Goal: Task Accomplishment & Management: Manage account settings

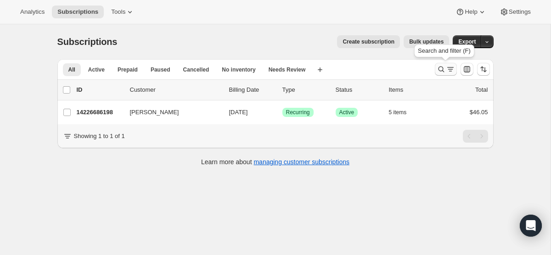
click at [445, 67] on icon "Search and filter results" at bounding box center [441, 69] width 9 height 9
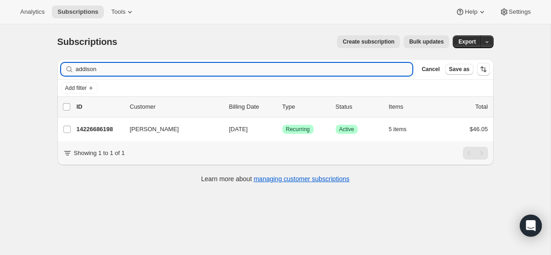
click at [252, 70] on input "addison" at bounding box center [244, 69] width 337 height 13
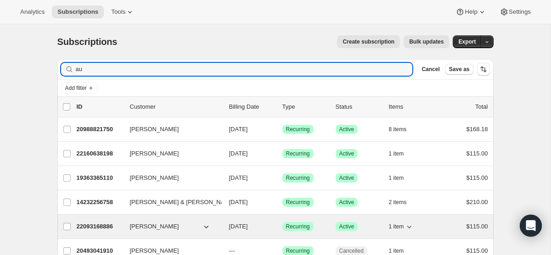
type input "au"
click at [248, 227] on span "[DATE]" at bounding box center [238, 226] width 19 height 7
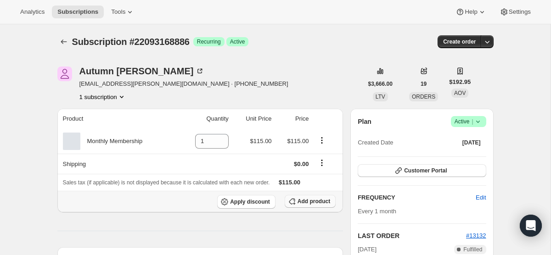
click at [310, 204] on span "Add product" at bounding box center [314, 201] width 33 height 7
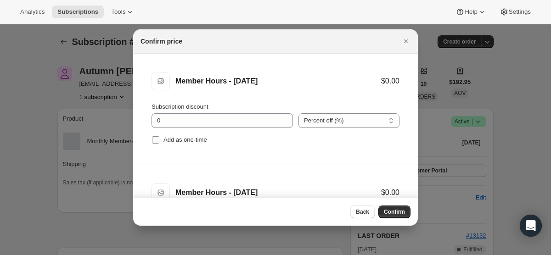
click at [159, 142] on input "Add as one-time" at bounding box center [155, 139] width 7 height 7
checkbox input "true"
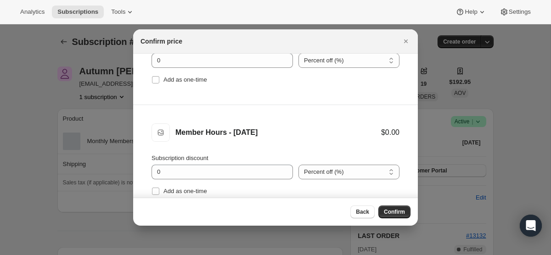
scroll to position [200, 0]
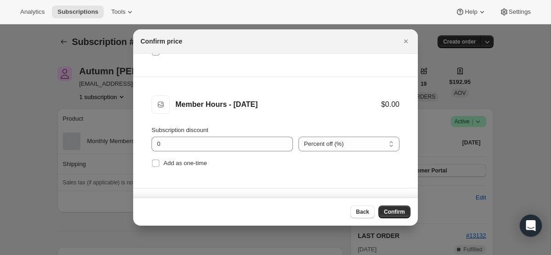
click at [154, 56] on label "Add as one-time" at bounding box center [180, 51] width 56 height 13
click at [154, 56] on input "Add as one-time" at bounding box center [155, 51] width 7 height 7
checkbox input "true"
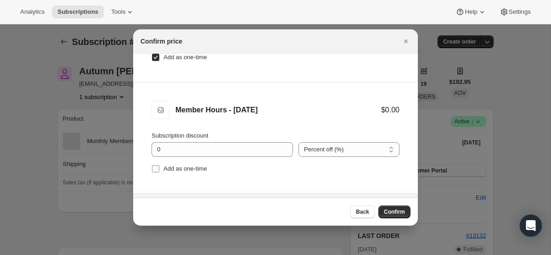
click at [159, 170] on input "Add as one-time" at bounding box center [155, 168] width 7 height 7
checkbox input "true"
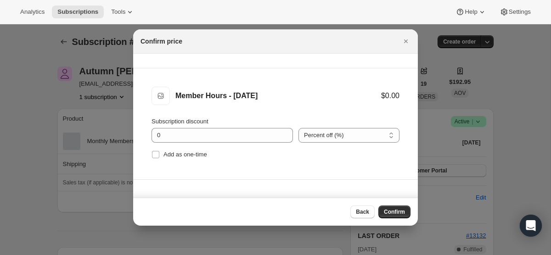
scroll to position [327, 0]
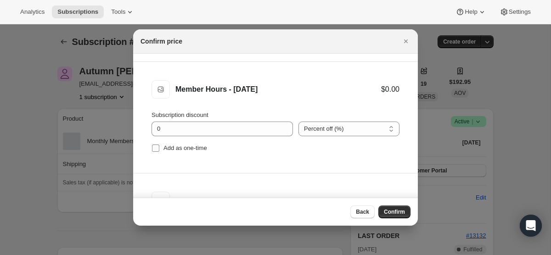
click at [156, 148] on input "Add as one-time" at bounding box center [155, 148] width 7 height 7
checkbox input "true"
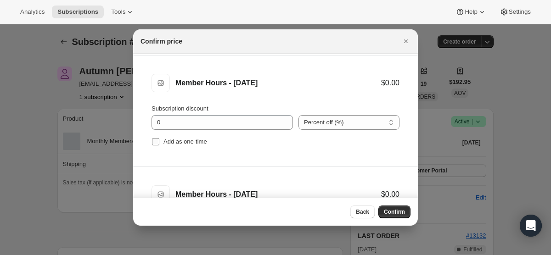
click at [155, 143] on input "Add as one-time" at bounding box center [155, 141] width 7 height 7
checkbox input "true"
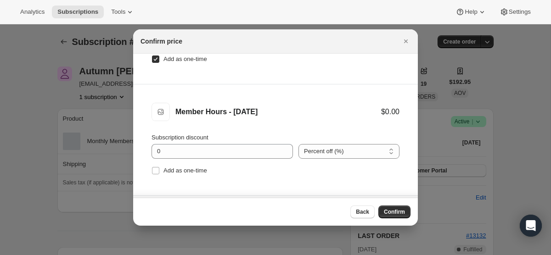
scroll to position [541, 0]
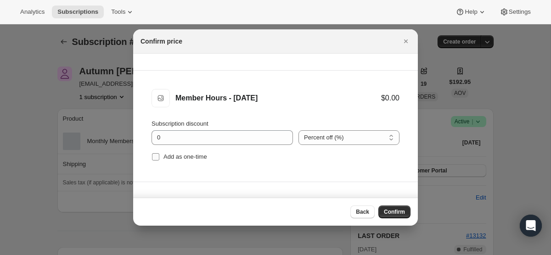
click at [154, 156] on input "Add as one-time" at bounding box center [155, 156] width 7 height 7
checkbox input "true"
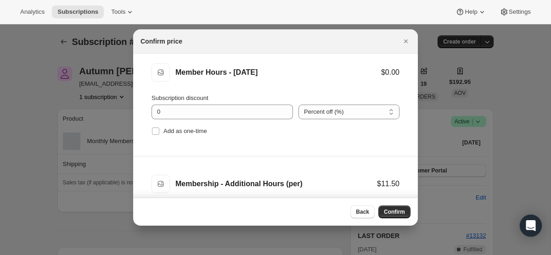
scroll to position [679, 0]
click at [155, 132] on input "Add as one-time" at bounding box center [155, 130] width 7 height 7
checkbox input "true"
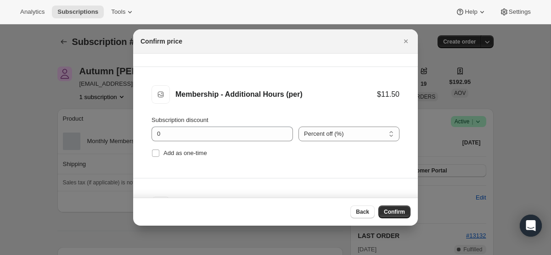
scroll to position [772, 0]
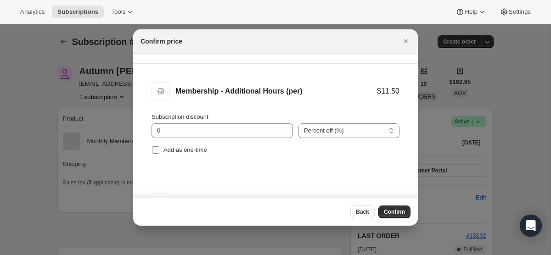
click at [156, 150] on input "Add as one-time" at bounding box center [155, 150] width 7 height 7
checkbox input "true"
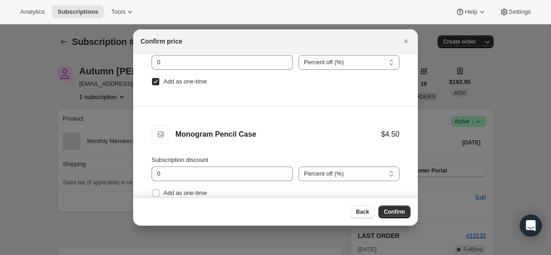
scroll to position [843, 0]
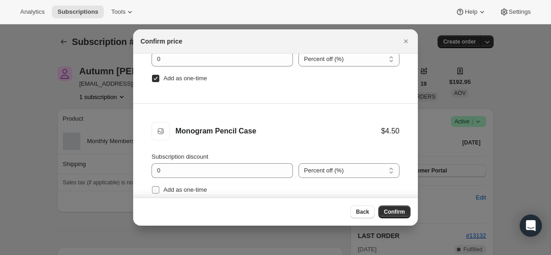
click at [156, 187] on input "Add as one-time" at bounding box center [155, 190] width 7 height 7
checkbox input "true"
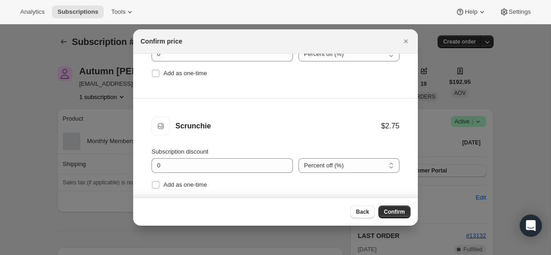
scroll to position [1080, 0]
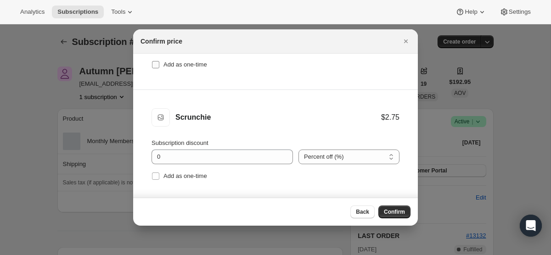
click at [156, 65] on input "Add as one-time" at bounding box center [155, 64] width 7 height 7
checkbox input "true"
click at [156, 174] on input "Add as one-time" at bounding box center [155, 176] width 7 height 7
checkbox input "true"
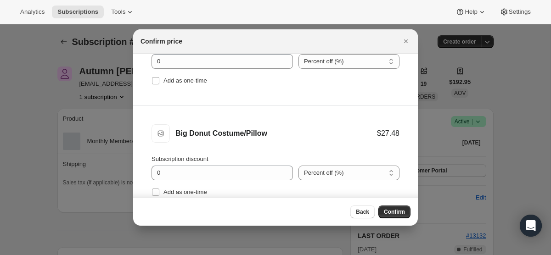
scroll to position [1271, 0]
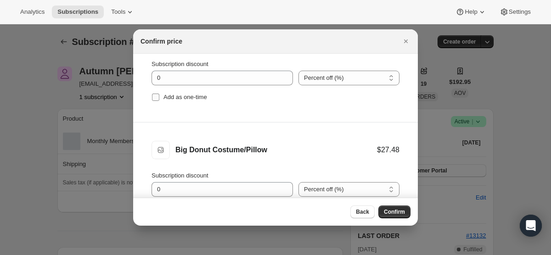
click at [159, 97] on input "Add as one-time" at bounding box center [155, 97] width 7 height 7
checkbox input "true"
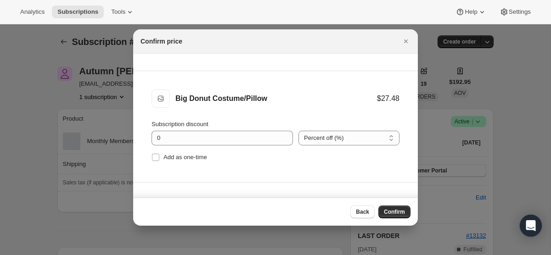
scroll to position [1369, 0]
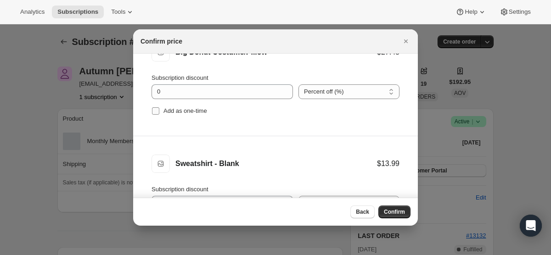
click at [158, 110] on input "Add as one-time" at bounding box center [155, 111] width 7 height 7
checkbox input "true"
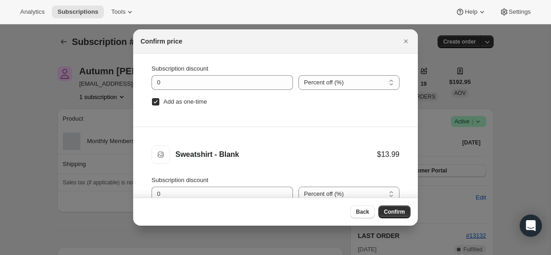
scroll to position [46, 0]
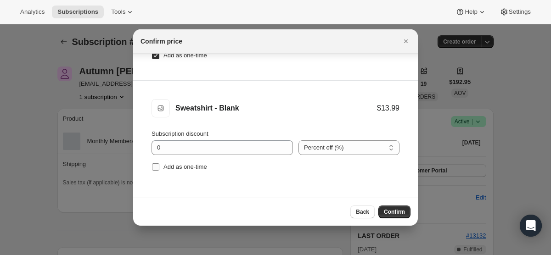
click at [155, 170] on input "Add as one-time" at bounding box center [155, 167] width 7 height 7
checkbox input "true"
click at [397, 210] on span "Confirm" at bounding box center [394, 212] width 21 height 7
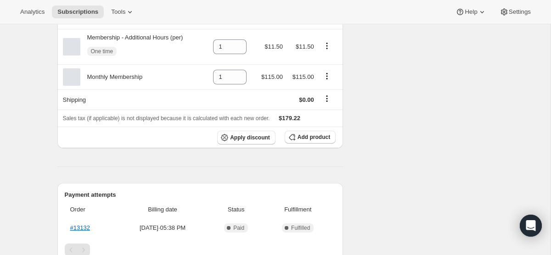
scroll to position [649, 0]
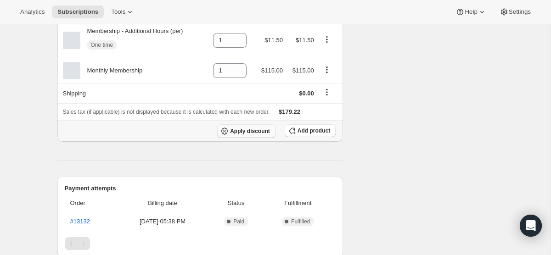
click at [251, 138] on button "Apply discount" at bounding box center [246, 132] width 58 height 14
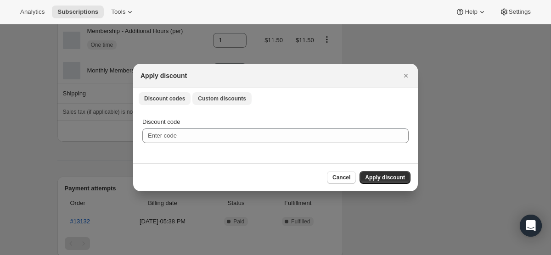
click at [240, 99] on span "Custom discounts" at bounding box center [222, 98] width 48 height 7
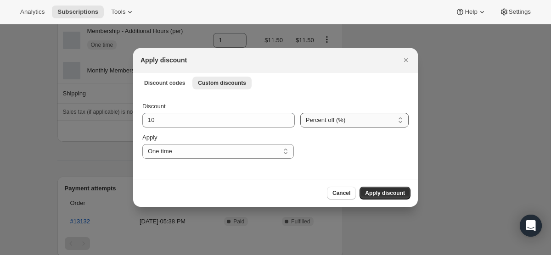
click at [315, 113] on select "Percent off (%) Amount off ($)" at bounding box center [355, 120] width 108 height 15
select select "fixed"
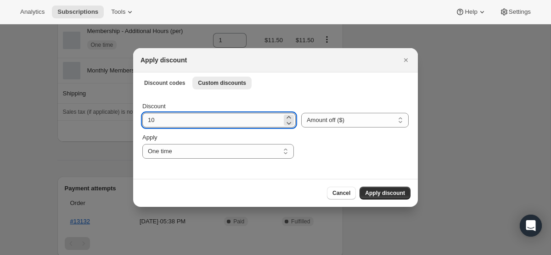
click at [226, 126] on input "10" at bounding box center [212, 120] width 140 height 15
type input "115"
click at [392, 190] on button "Apply discount" at bounding box center [385, 193] width 51 height 13
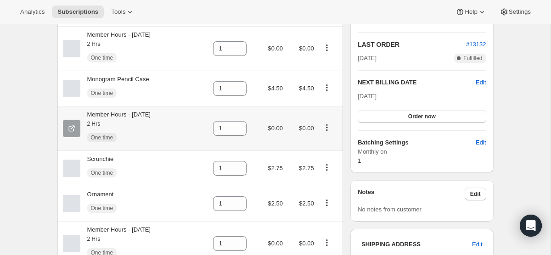
scroll to position [193, 0]
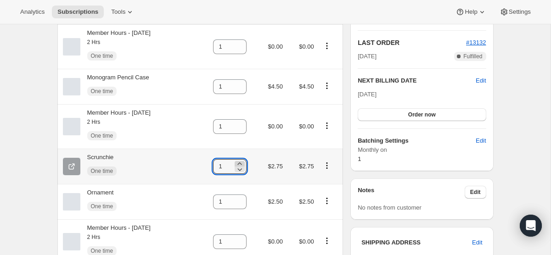
click at [238, 165] on icon at bounding box center [239, 163] width 9 height 9
type input "4"
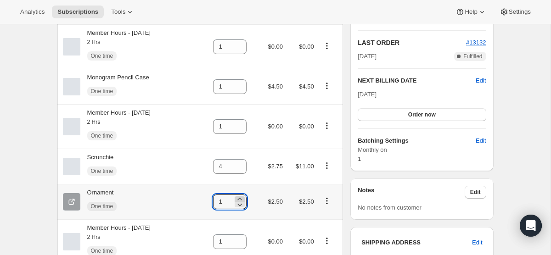
click at [242, 200] on icon at bounding box center [239, 199] width 9 height 9
type input "2"
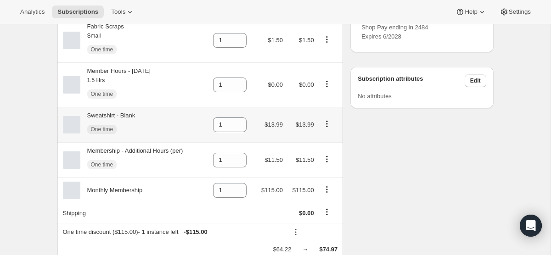
scroll to position [549, 0]
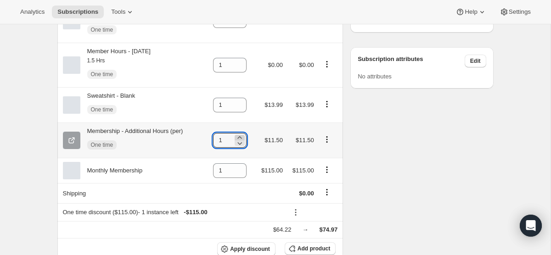
click at [241, 140] on icon at bounding box center [239, 137] width 9 height 9
type input "3"
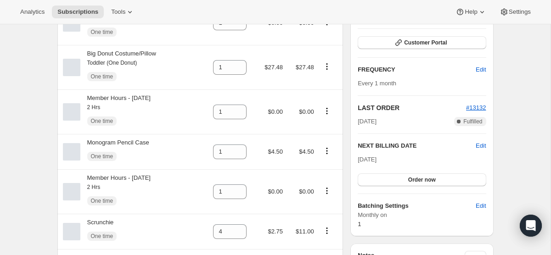
scroll to position [0, 0]
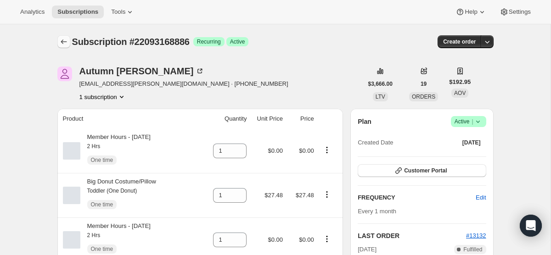
click at [62, 39] on icon "Subscriptions" at bounding box center [63, 41] width 9 height 9
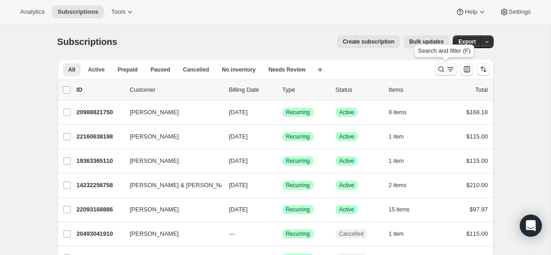
click at [443, 74] on icon "Search and filter results" at bounding box center [441, 69] width 9 height 9
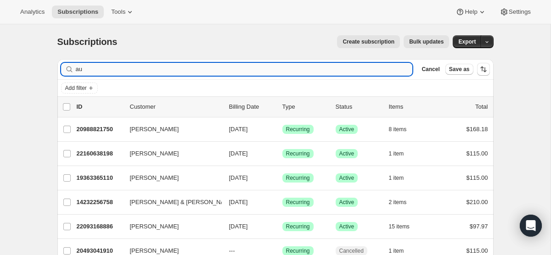
click at [290, 70] on input "au" at bounding box center [244, 69] width 337 height 13
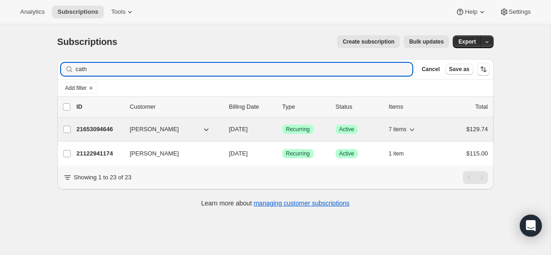
type input "cath"
click at [248, 131] on span "[DATE]" at bounding box center [238, 129] width 19 height 7
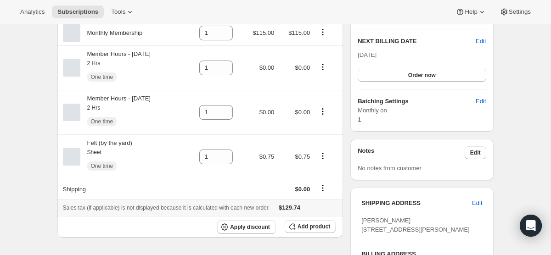
scroll to position [247, 0]
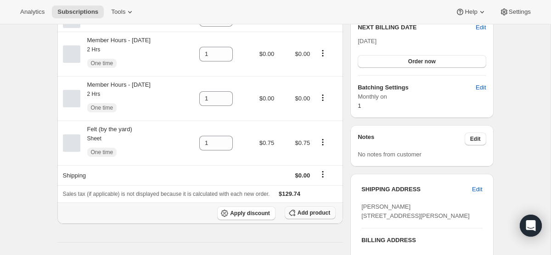
click at [311, 217] on span "Add product" at bounding box center [314, 213] width 33 height 7
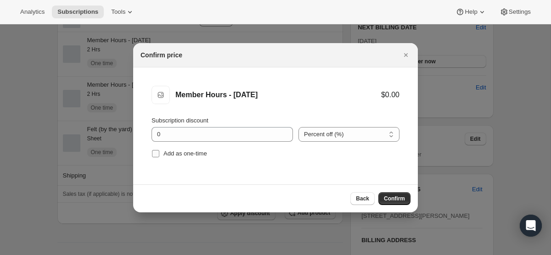
click at [157, 155] on input "Add as one-time" at bounding box center [155, 153] width 7 height 7
checkbox input "true"
click at [395, 194] on button "Confirm" at bounding box center [395, 199] width 32 height 13
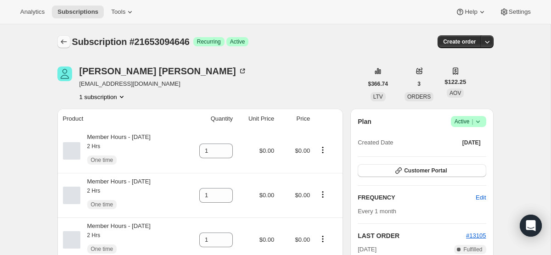
click at [63, 41] on icon "Subscriptions" at bounding box center [63, 41] width 9 height 9
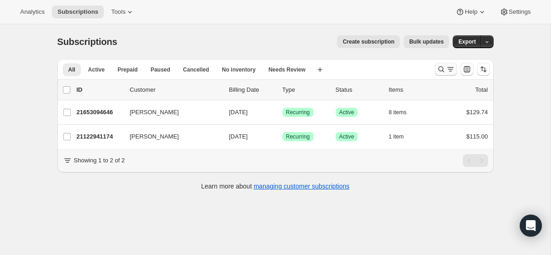
click at [442, 69] on icon "Search and filter results" at bounding box center [441, 69] width 9 height 9
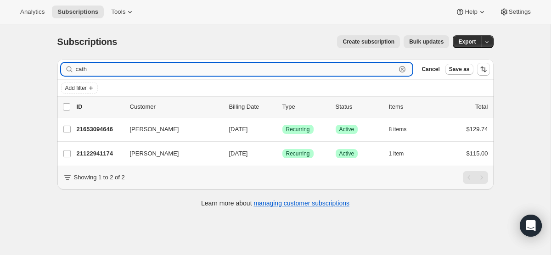
click at [142, 73] on input "cath" at bounding box center [236, 69] width 321 height 13
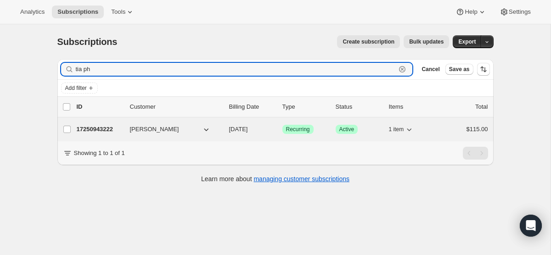
type input "tia ph"
click at [238, 126] on span "[DATE]" at bounding box center [238, 129] width 19 height 7
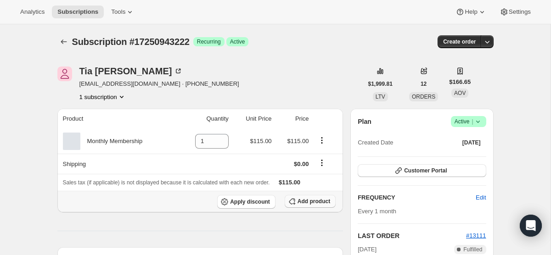
click at [298, 201] on span "Add product" at bounding box center [314, 201] width 33 height 7
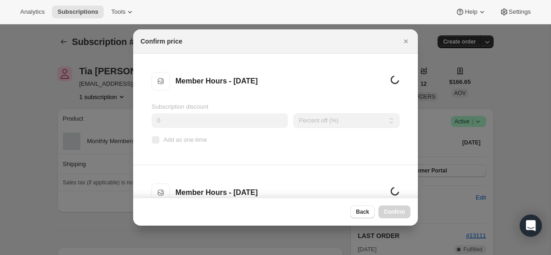
click at [158, 143] on input "Add as one-time" at bounding box center [155, 139] width 7 height 7
checkbox input "true"
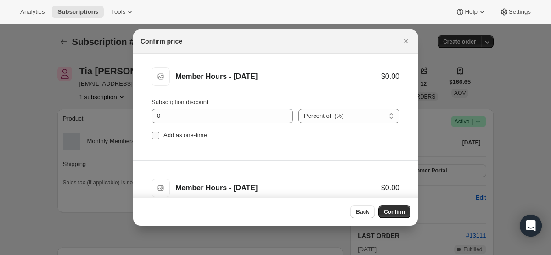
click at [157, 139] on input "Add as one-time" at bounding box center [155, 135] width 7 height 7
checkbox input "true"
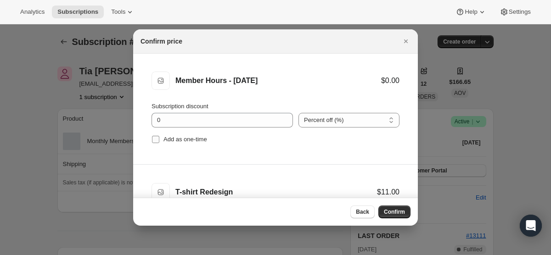
click at [157, 137] on input "Add as one-time" at bounding box center [155, 139] width 7 height 7
checkbox input "true"
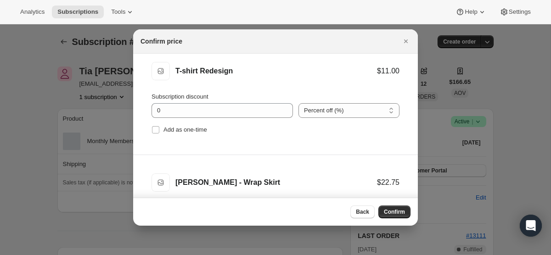
scroll to position [380, 0]
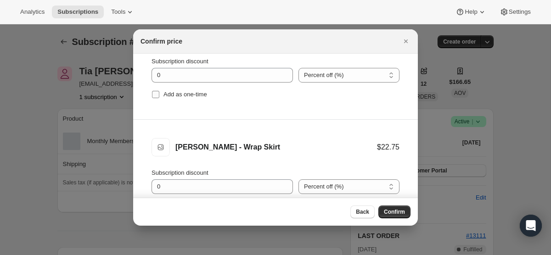
click at [154, 99] on label "Add as one-time" at bounding box center [180, 94] width 56 height 13
click at [154, 98] on input "Add as one-time" at bounding box center [155, 94] width 7 height 7
checkbox input "true"
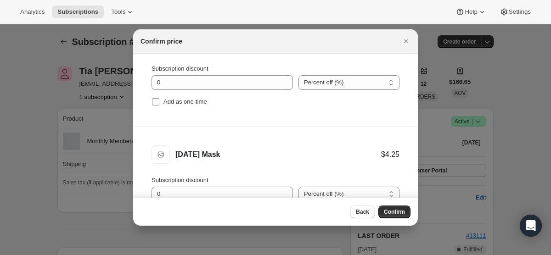
click at [155, 101] on input "Add as one-time" at bounding box center [155, 101] width 7 height 7
checkbox input "true"
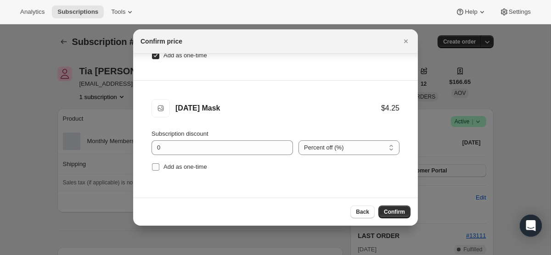
click at [155, 167] on input "Add as one-time" at bounding box center [155, 167] width 7 height 7
checkbox input "true"
click at [397, 209] on span "Confirm" at bounding box center [394, 212] width 21 height 7
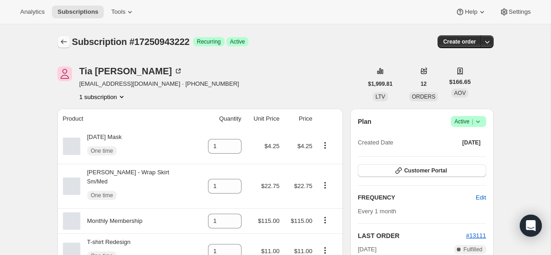
click at [62, 37] on button "Subscriptions" at bounding box center [63, 41] width 13 height 13
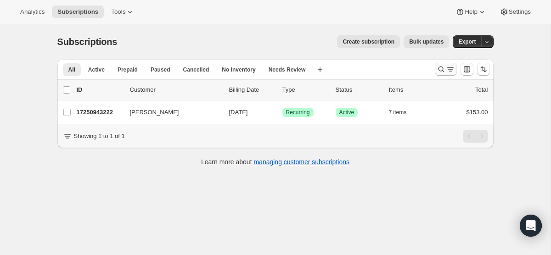
click at [447, 66] on icon "Search and filter results" at bounding box center [450, 69] width 9 height 9
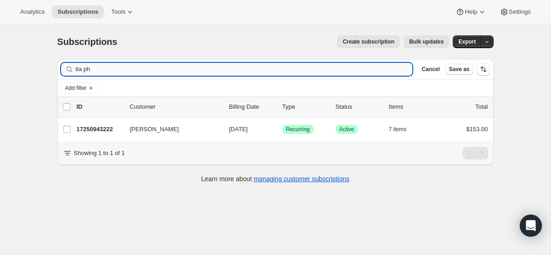
click at [182, 67] on input "tia ph" at bounding box center [244, 69] width 337 height 13
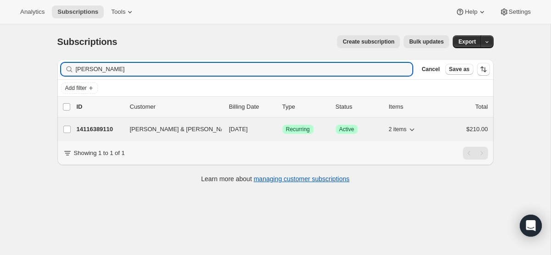
type input "[PERSON_NAME]"
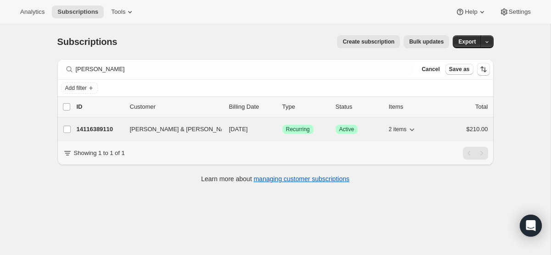
click at [236, 128] on span "[DATE]" at bounding box center [238, 129] width 19 height 7
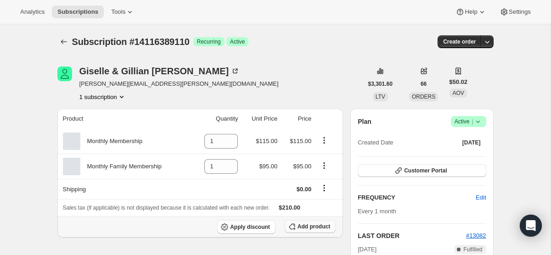
click at [307, 232] on button "Add product" at bounding box center [310, 227] width 51 height 13
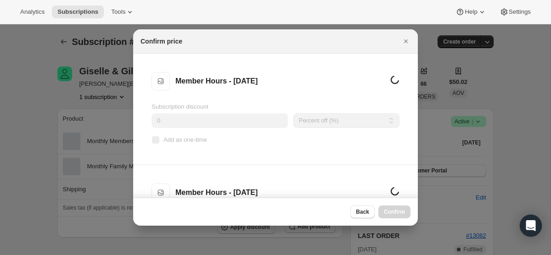
click at [157, 140] on input "Add as one-time" at bounding box center [155, 139] width 7 height 7
checkbox input "true"
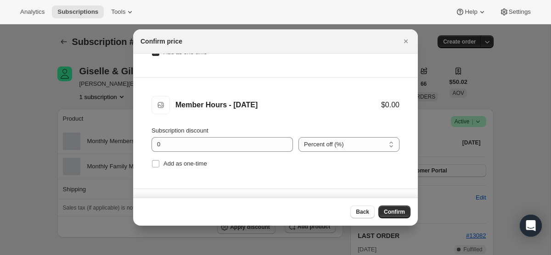
scroll to position [88, 0]
click at [157, 161] on input "Add as one-time" at bounding box center [155, 163] width 7 height 7
checkbox input "true"
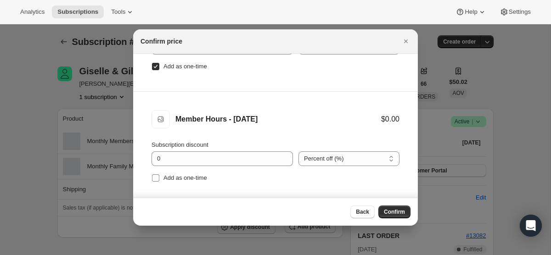
click at [156, 181] on input "Add as one-time" at bounding box center [155, 178] width 7 height 7
checkbox input "true"
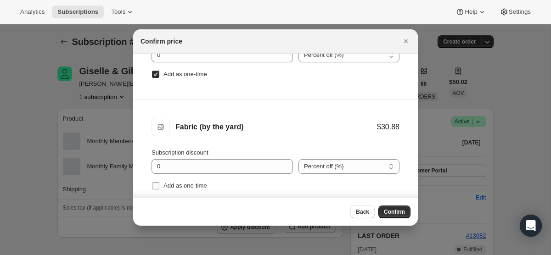
click at [156, 184] on input "Add as one-time" at bounding box center [155, 185] width 7 height 7
checkbox input "true"
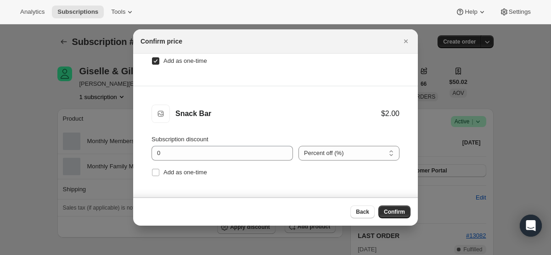
scroll to position [414, 0]
click at [155, 173] on input "Add as one-time" at bounding box center [155, 172] width 7 height 7
checkbox input "true"
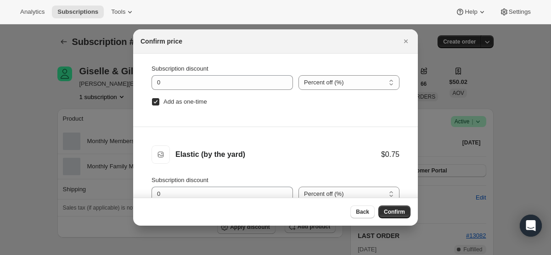
scroll to position [46, 0]
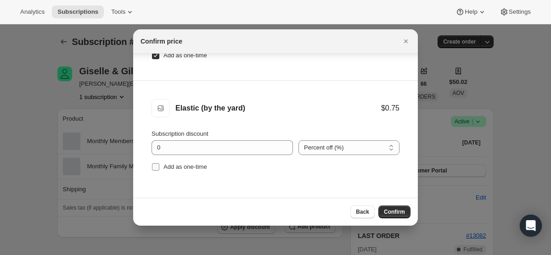
click at [155, 170] on input "Add as one-time" at bounding box center [155, 167] width 7 height 7
checkbox input "true"
click at [386, 206] on button "Confirm" at bounding box center [395, 212] width 32 height 13
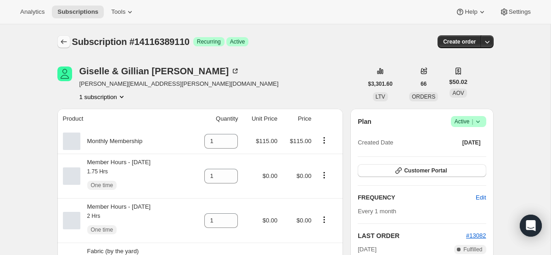
click at [61, 41] on icon "Subscriptions" at bounding box center [63, 41] width 9 height 9
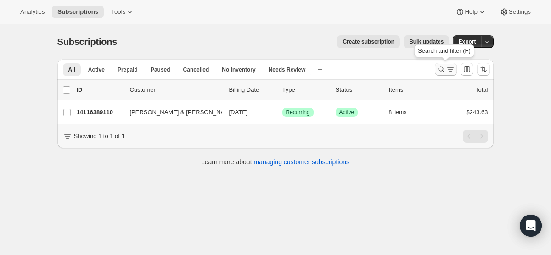
click at [447, 68] on icon "Search and filter results" at bounding box center [450, 69] width 9 height 9
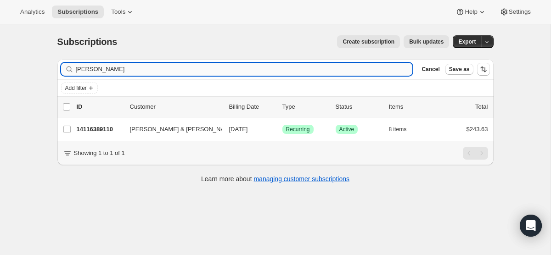
click at [187, 63] on input "[PERSON_NAME]" at bounding box center [244, 69] width 337 height 13
click at [187, 67] on input "[PERSON_NAME]" at bounding box center [244, 69] width 337 height 13
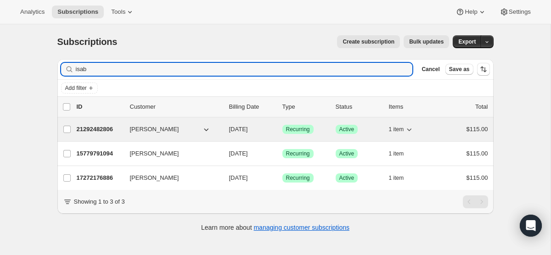
type input "isab"
click at [222, 127] on div "21292482806 [PERSON_NAME] [DATE] Success Recurring Success Active 1 item $115.00" at bounding box center [283, 129] width 412 height 13
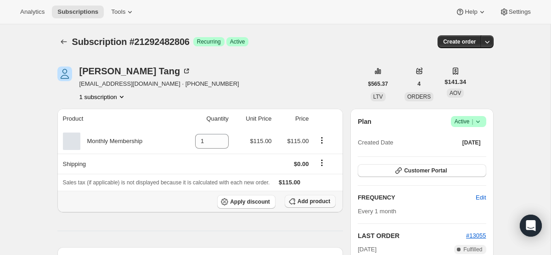
click at [304, 204] on span "Add product" at bounding box center [314, 201] width 33 height 7
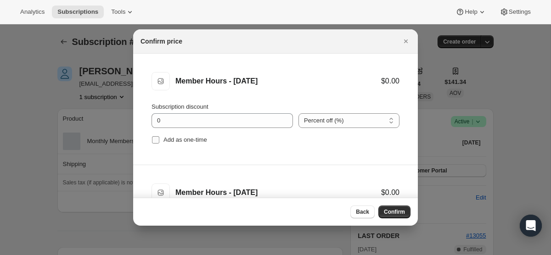
click at [153, 142] on input "Add as one-time" at bounding box center [155, 139] width 7 height 7
checkbox input "true"
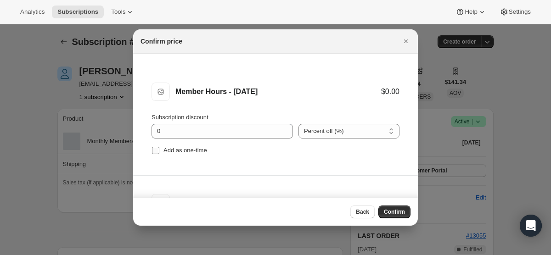
click at [155, 153] on input "Add as one-time" at bounding box center [155, 150] width 7 height 7
checkbox input "true"
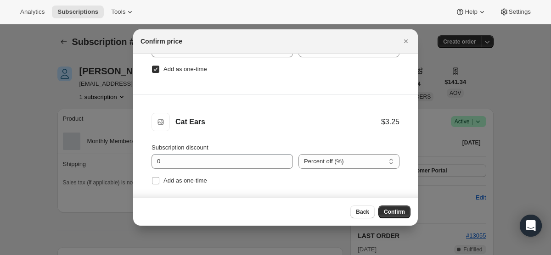
scroll to position [188, 0]
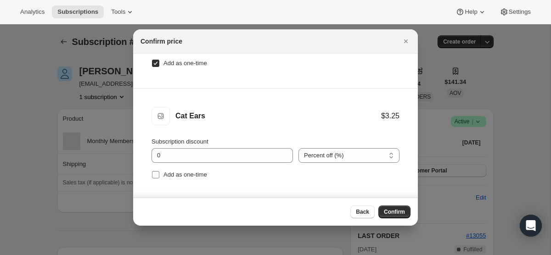
click at [154, 176] on input "Add as one-time" at bounding box center [155, 174] width 7 height 7
checkbox input "true"
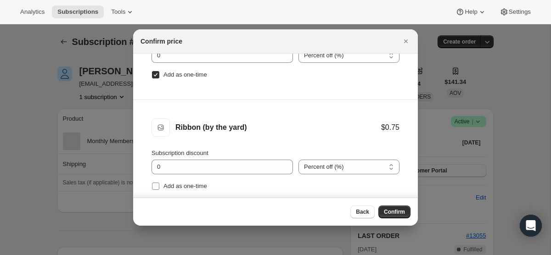
click at [156, 188] on input "Add as one-time" at bounding box center [155, 186] width 7 height 7
checkbox input "true"
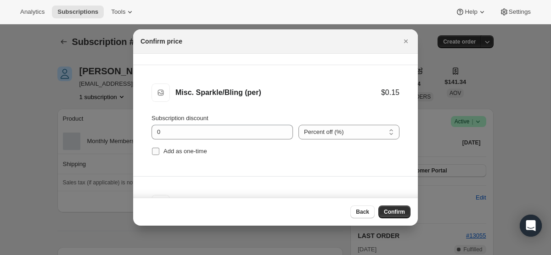
click at [156, 149] on input "Add as one-time" at bounding box center [155, 151] width 7 height 7
checkbox input "true"
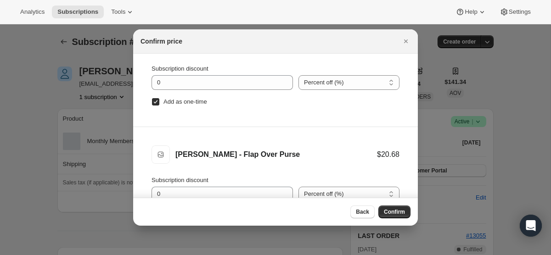
scroll to position [46, 0]
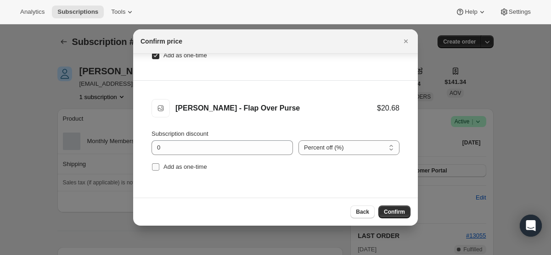
click at [156, 170] on input "Add as one-time" at bounding box center [155, 167] width 7 height 7
checkbox input "true"
click at [392, 212] on span "Confirm" at bounding box center [394, 212] width 21 height 7
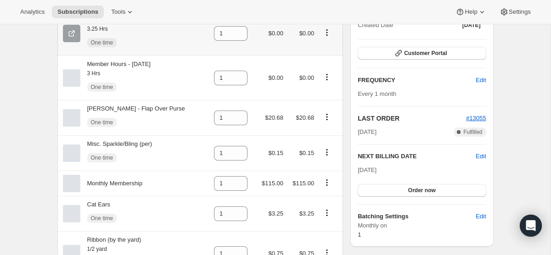
scroll to position [135, 0]
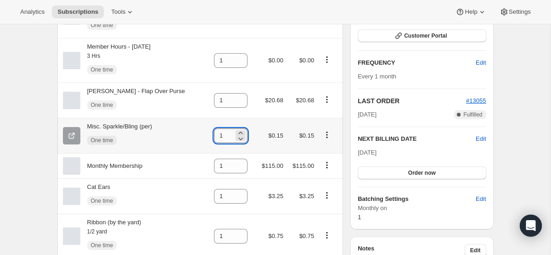
click at [226, 136] on input "1" at bounding box center [224, 136] width 20 height 15
click at [223, 137] on input "0" at bounding box center [224, 136] width 20 height 15
click at [214, 136] on input "0" at bounding box center [224, 136] width 20 height 15
type input "10"
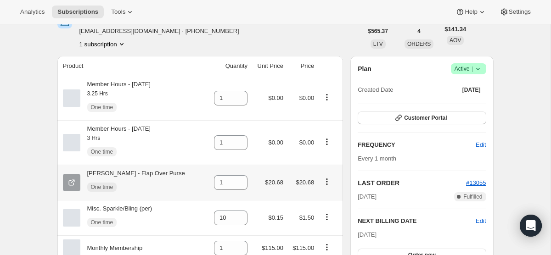
scroll to position [0, 0]
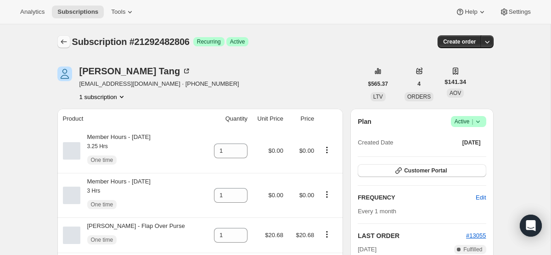
click at [67, 38] on icon "Subscriptions" at bounding box center [63, 41] width 9 height 9
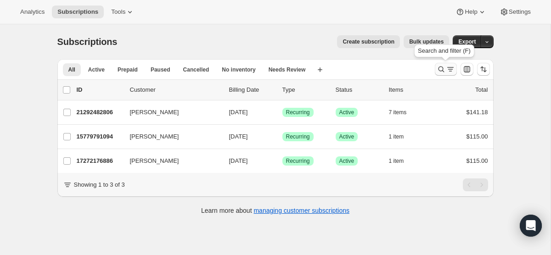
click at [446, 68] on icon "Search and filter results" at bounding box center [450, 69] width 9 height 9
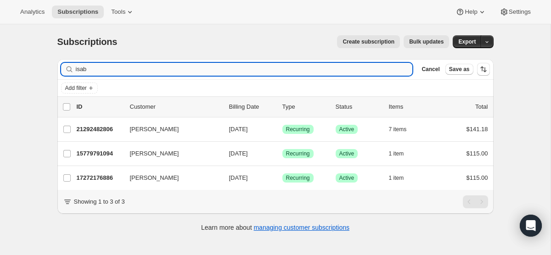
click at [274, 65] on input "isab" at bounding box center [244, 69] width 337 height 13
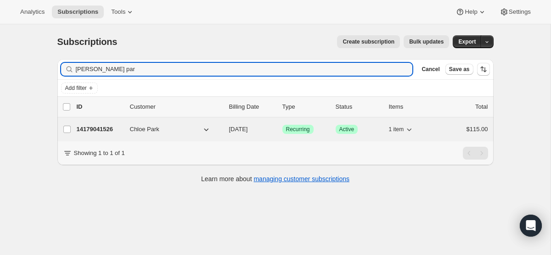
type input "[PERSON_NAME] par"
click at [261, 134] on div "14179041526 Chloe Park [DATE] Success Recurring Success Active 1 item $115.00" at bounding box center [283, 129] width 412 height 13
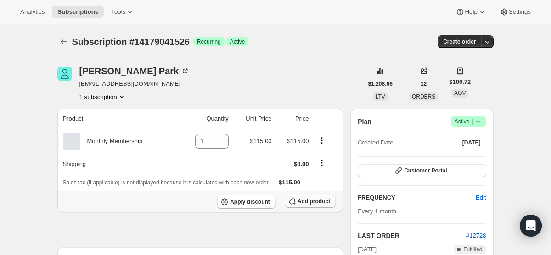
click at [316, 207] on button "Add product" at bounding box center [310, 201] width 51 height 13
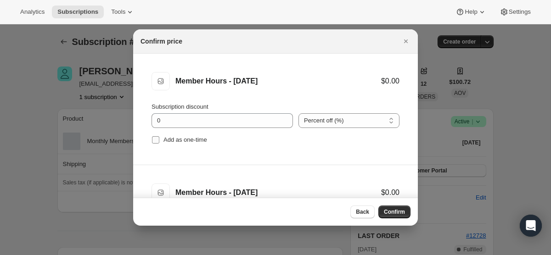
click at [153, 141] on input "Add as one-time" at bounding box center [155, 139] width 7 height 7
checkbox input "true"
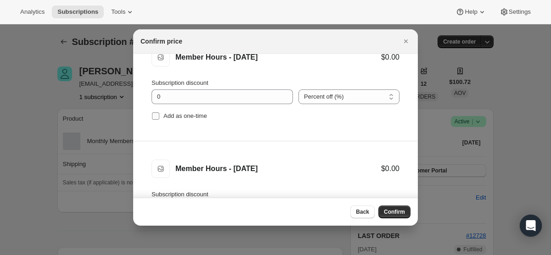
click at [154, 118] on input "Add as one-time" at bounding box center [155, 116] width 7 height 7
checkbox input "true"
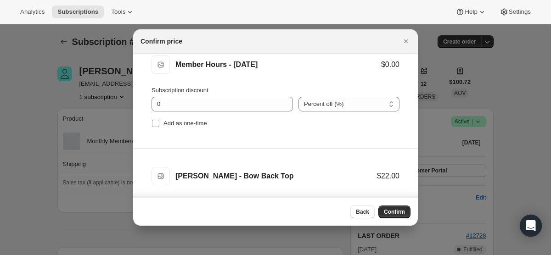
scroll to position [255, 0]
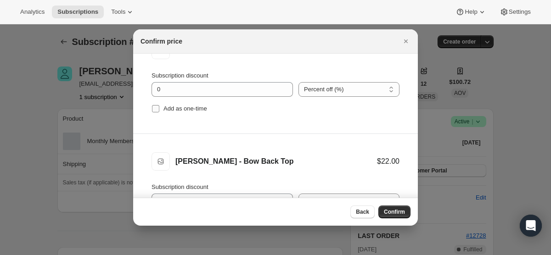
click at [155, 112] on input "Add as one-time" at bounding box center [155, 108] width 7 height 7
checkbox input "true"
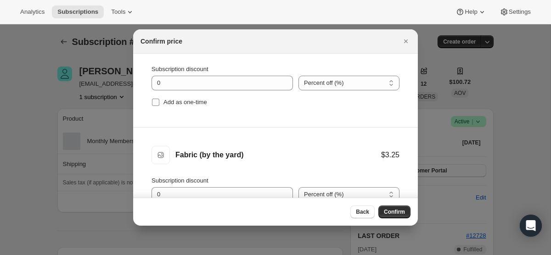
click at [157, 104] on input "Add as one-time" at bounding box center [155, 102] width 7 height 7
checkbox input "true"
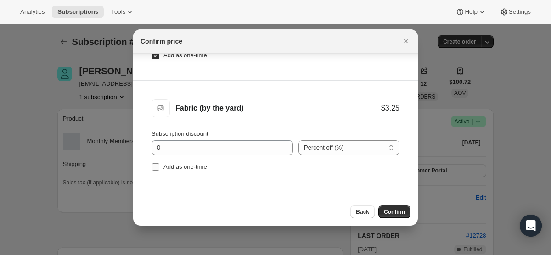
click at [153, 169] on input "Add as one-time" at bounding box center [155, 167] width 7 height 7
checkbox input "true"
click at [386, 212] on span "Confirm" at bounding box center [394, 212] width 21 height 7
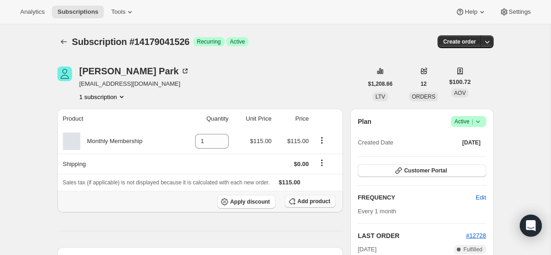
click at [299, 200] on span "Add product" at bounding box center [314, 201] width 33 height 7
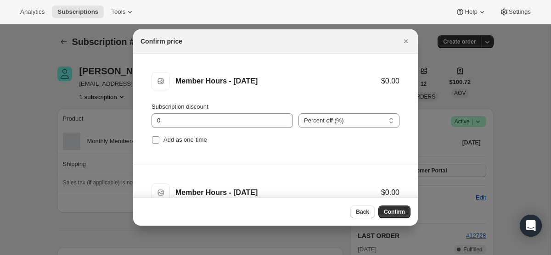
click at [153, 141] on input "Add as one-time" at bounding box center [155, 139] width 7 height 7
checkbox input "true"
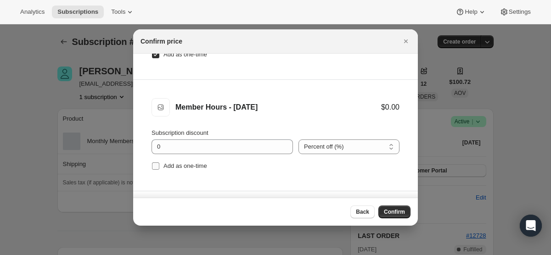
click at [156, 165] on input "Add as one-time" at bounding box center [155, 166] width 7 height 7
checkbox input "true"
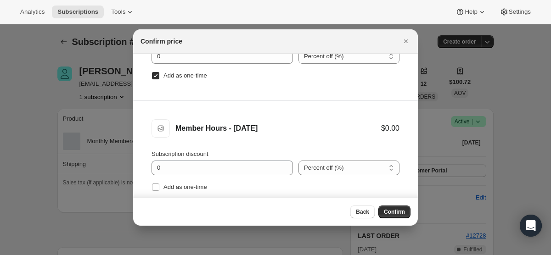
scroll to position [179, 0]
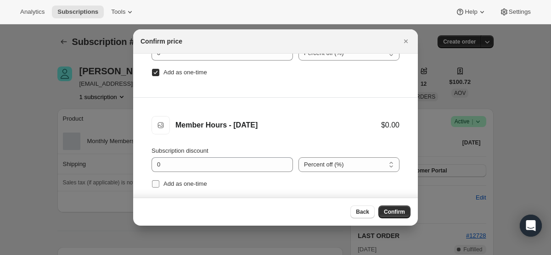
click at [155, 184] on input "Add as one-time" at bounding box center [155, 184] width 7 height 7
checkbox input "true"
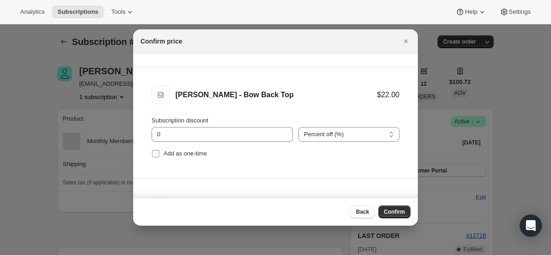
click at [153, 152] on input "Add as one-time" at bounding box center [155, 153] width 7 height 7
checkbox input "true"
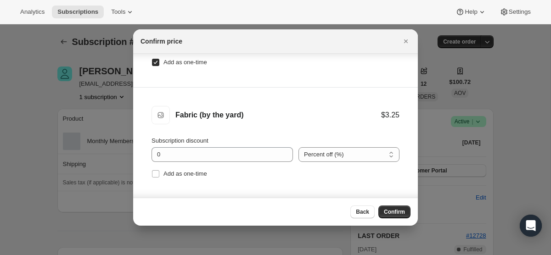
scroll to position [46, 0]
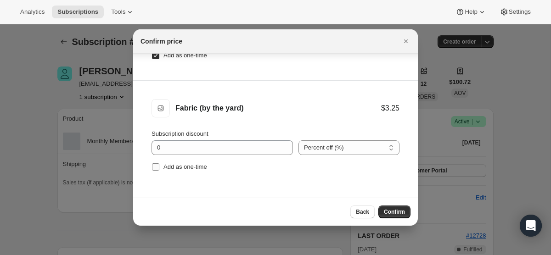
click at [154, 170] on input "Add as one-time" at bounding box center [155, 167] width 7 height 7
checkbox input "true"
click at [396, 212] on span "Confirm" at bounding box center [394, 212] width 21 height 7
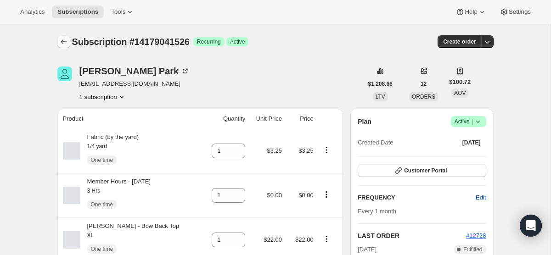
click at [58, 38] on button "Subscriptions" at bounding box center [63, 41] width 13 height 13
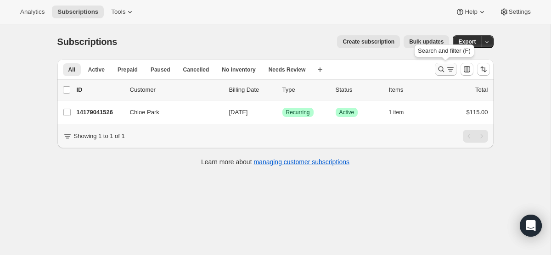
click at [437, 71] on icon "Search and filter results" at bounding box center [441, 69] width 9 height 9
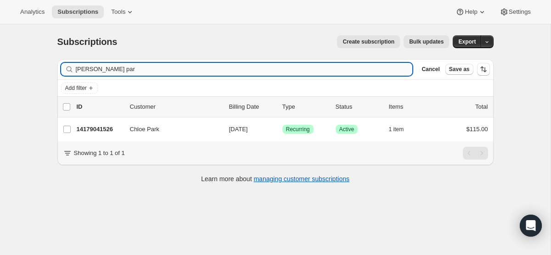
click at [219, 70] on input "[PERSON_NAME] par" at bounding box center [244, 69] width 337 height 13
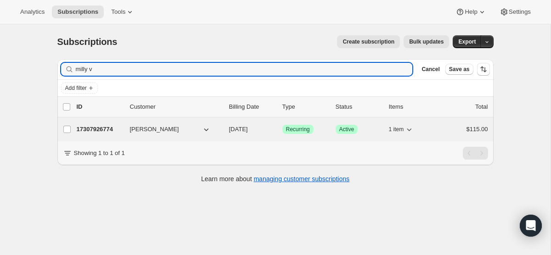
type input "milly v"
click at [248, 130] on span "[DATE]" at bounding box center [238, 129] width 19 height 7
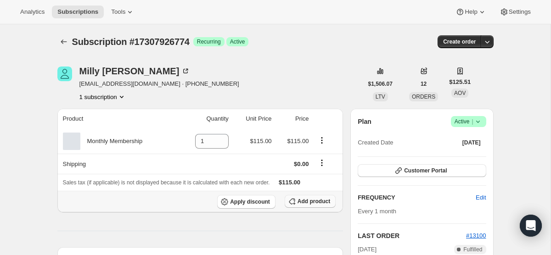
click at [305, 206] on button "Add product" at bounding box center [310, 201] width 51 height 13
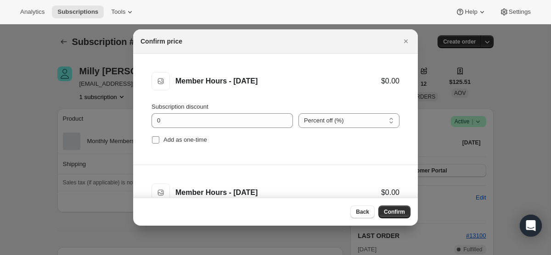
click at [159, 134] on label "Add as one-time" at bounding box center [180, 140] width 56 height 13
click at [159, 136] on input "Add as one-time" at bounding box center [155, 139] width 7 height 7
checkbox input "true"
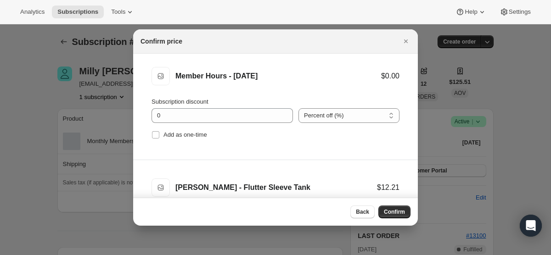
click at [159, 134] on span ":r9l:" at bounding box center [156, 135] width 8 height 8
click at [159, 134] on input "Add as one-time" at bounding box center [155, 134] width 7 height 7
checkbox input "true"
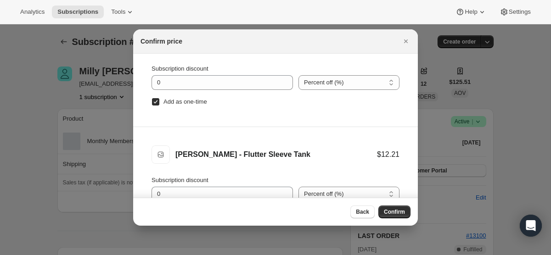
scroll to position [46, 0]
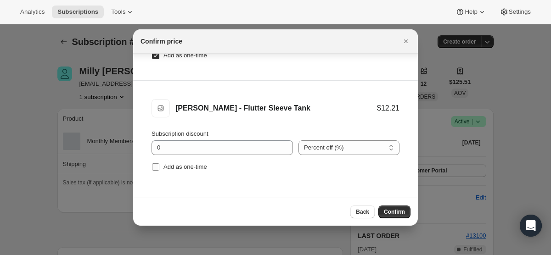
click at [156, 164] on input "Add as one-time" at bounding box center [155, 167] width 7 height 7
checkbox input "true"
click at [391, 210] on span "Confirm" at bounding box center [394, 212] width 21 height 7
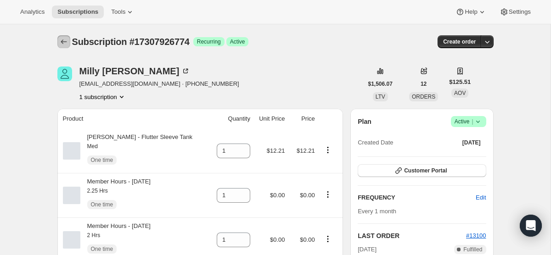
click at [61, 40] on icon "Subscriptions" at bounding box center [63, 41] width 9 height 9
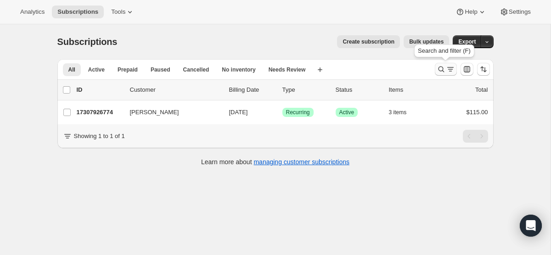
click at [444, 67] on icon "Search and filter results" at bounding box center [441, 69] width 9 height 9
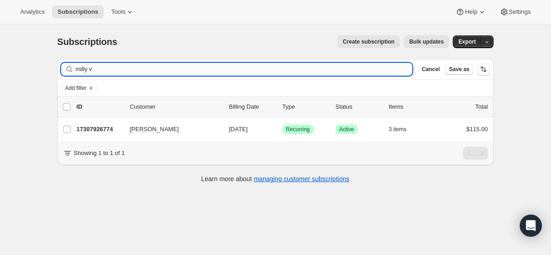
click at [306, 71] on input "milly v" at bounding box center [244, 69] width 337 height 13
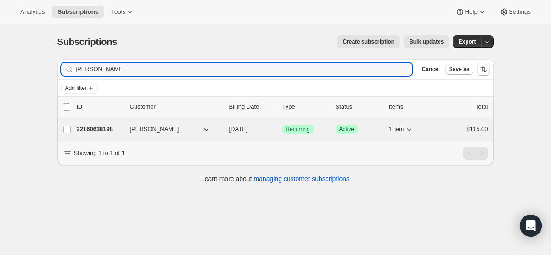
type input "pauline"
click at [246, 134] on div "22160638198 Pauline Lobo 10/01/2025 Success Recurring Success Active 1 item $11…" at bounding box center [283, 129] width 412 height 13
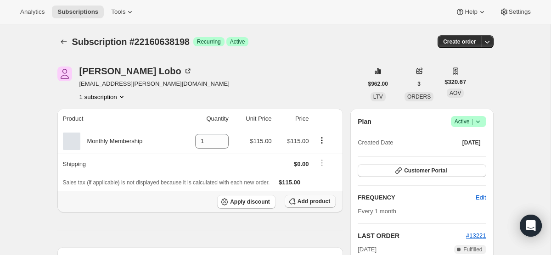
click at [305, 204] on span "Add product" at bounding box center [314, 201] width 33 height 7
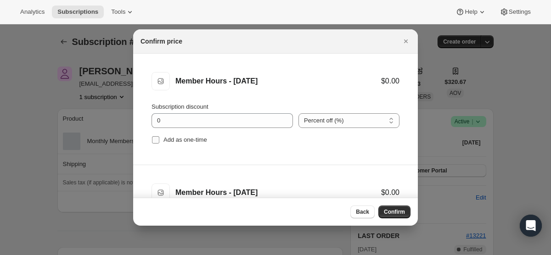
click at [155, 141] on input "Add as one-time" at bounding box center [155, 139] width 7 height 7
checkbox input "true"
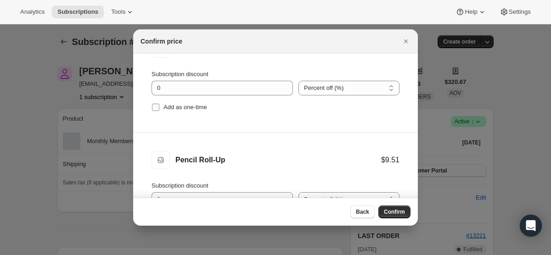
click at [157, 108] on input "Add as one-time" at bounding box center [155, 107] width 7 height 7
checkbox input "true"
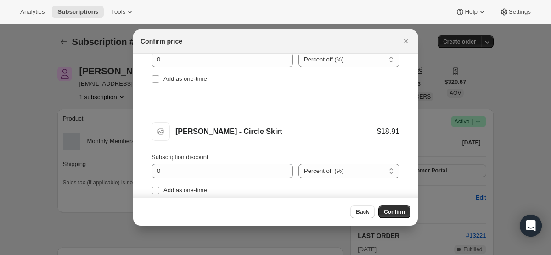
scroll to position [296, 0]
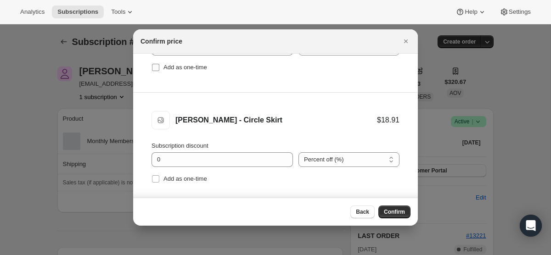
click at [157, 72] on label "Add as one-time" at bounding box center [180, 67] width 56 height 13
click at [157, 71] on input "Add as one-time" at bounding box center [155, 67] width 7 height 7
checkbox input "true"
click at [159, 179] on input "Add as one-time" at bounding box center [155, 179] width 7 height 7
checkbox input "true"
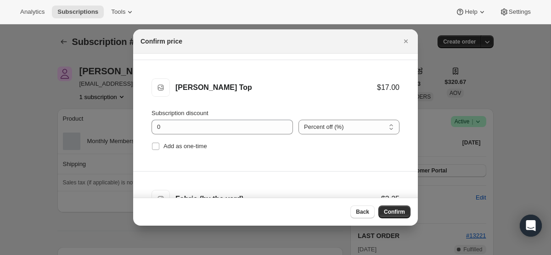
scroll to position [443, 0]
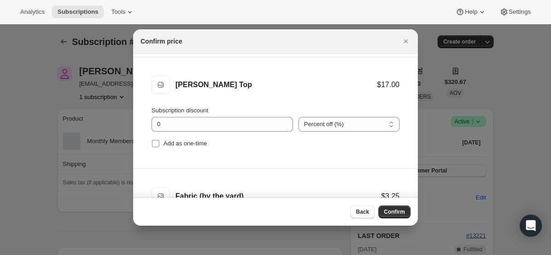
click at [155, 145] on input "Add as one-time" at bounding box center [155, 143] width 7 height 7
checkbox input "true"
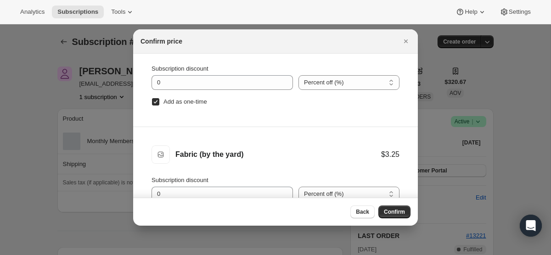
scroll to position [46, 0]
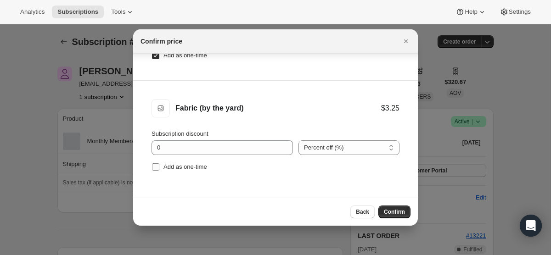
click at [156, 172] on label "Add as one-time" at bounding box center [180, 167] width 56 height 13
click at [156, 171] on input "Add as one-time" at bounding box center [155, 167] width 7 height 7
checkbox input "true"
click at [389, 211] on span "Confirm" at bounding box center [394, 212] width 21 height 7
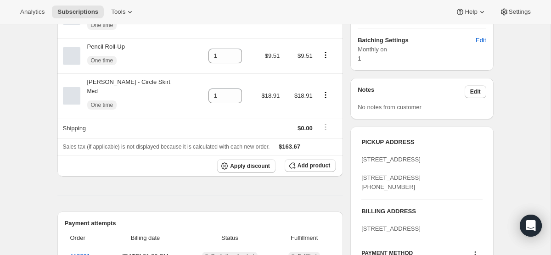
scroll to position [320, 0]
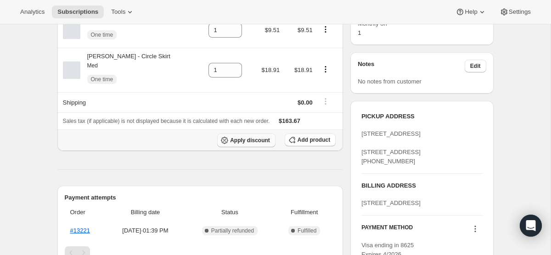
click at [256, 148] on button "Apply discount" at bounding box center [246, 141] width 58 height 14
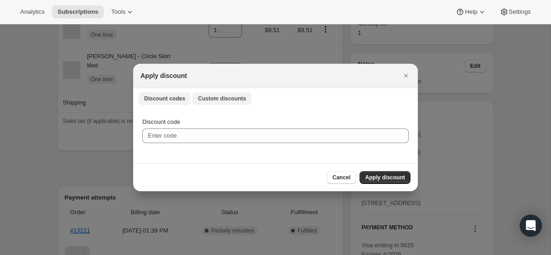
click at [237, 98] on span "Custom discounts" at bounding box center [222, 98] width 48 height 7
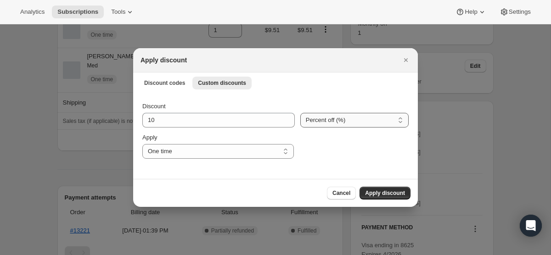
click at [369, 119] on select "Percent off (%) Amount off ($)" at bounding box center [355, 120] width 108 height 15
select select "fixed"
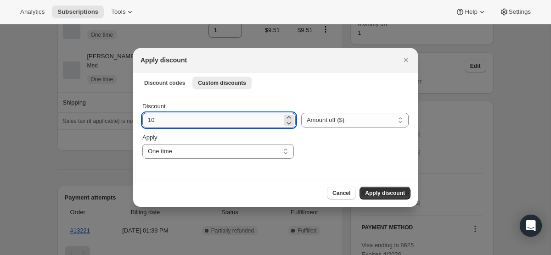
click at [223, 124] on input "10" at bounding box center [212, 120] width 140 height 15
type input "115"
click at [396, 193] on span "Apply discount" at bounding box center [385, 193] width 40 height 7
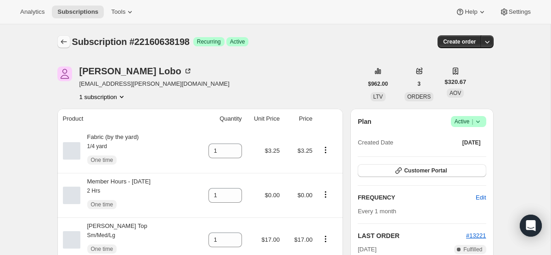
click at [63, 45] on icon "Subscriptions" at bounding box center [63, 41] width 9 height 9
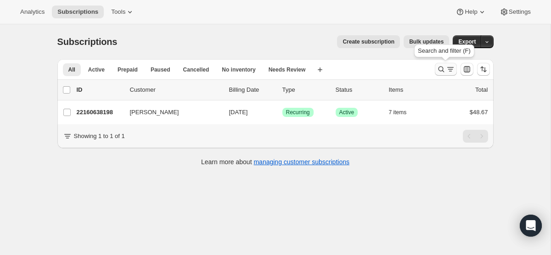
click at [441, 63] on button "Search and filter results" at bounding box center [446, 69] width 22 height 13
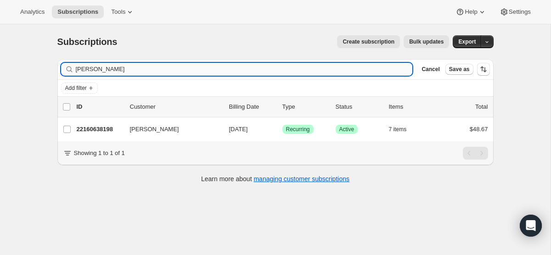
click at [258, 73] on input "pauline" at bounding box center [244, 69] width 337 height 13
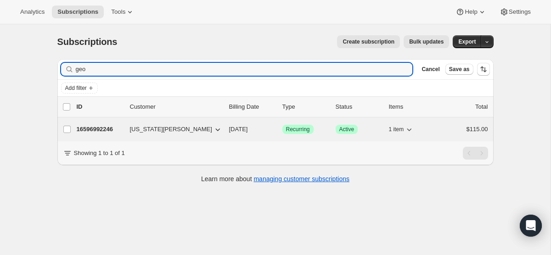
type input "geo"
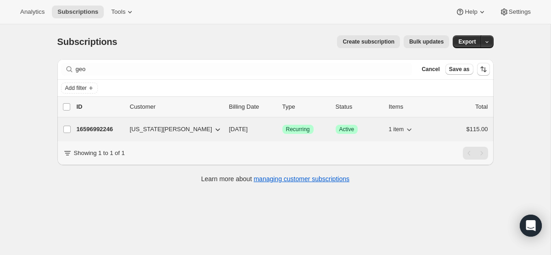
click at [269, 131] on p "[DATE]" at bounding box center [252, 129] width 46 height 9
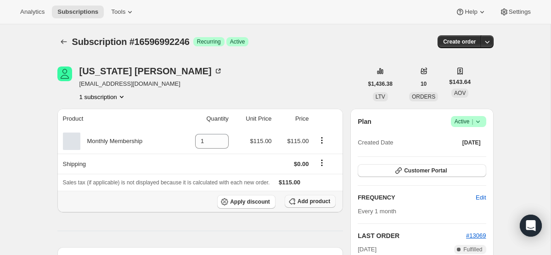
click at [300, 199] on span "Add product" at bounding box center [314, 201] width 33 height 7
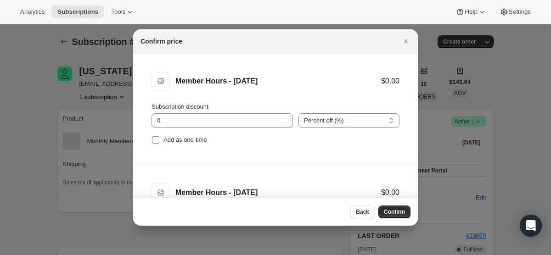
click at [154, 142] on input "Add as one-time" at bounding box center [155, 139] width 7 height 7
checkbox input "true"
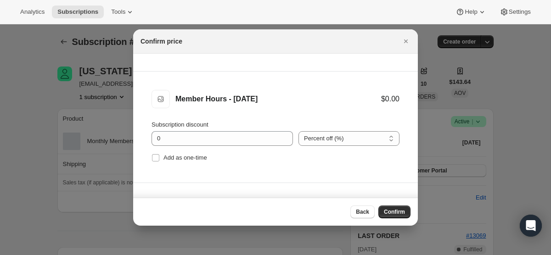
scroll to position [94, 0]
click at [157, 159] on input "Add as one-time" at bounding box center [155, 157] width 7 height 7
checkbox input "true"
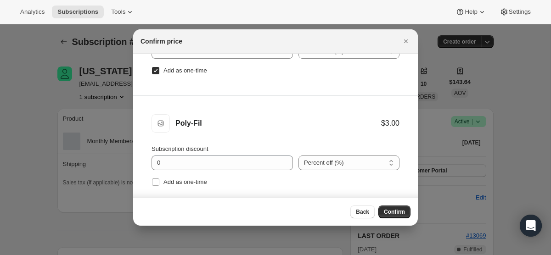
scroll to position [187, 0]
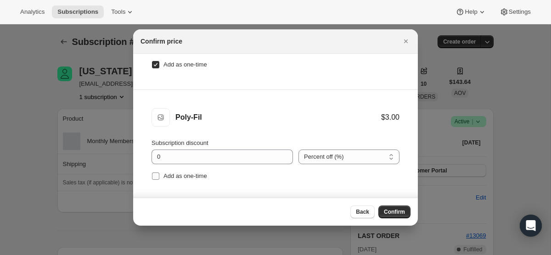
click at [157, 181] on label "Add as one-time" at bounding box center [180, 176] width 56 height 13
click at [157, 180] on input "Add as one-time" at bounding box center [155, 176] width 7 height 7
checkbox input "true"
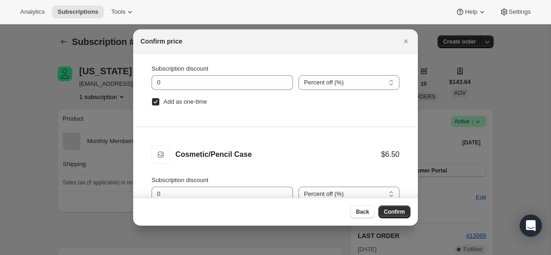
scroll to position [46, 0]
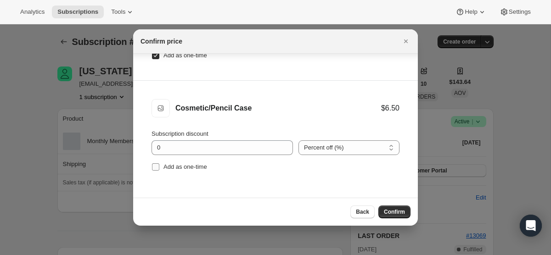
click at [155, 167] on input "Add as one-time" at bounding box center [155, 167] width 7 height 7
checkbox input "true"
click at [406, 212] on button "Confirm" at bounding box center [395, 212] width 32 height 13
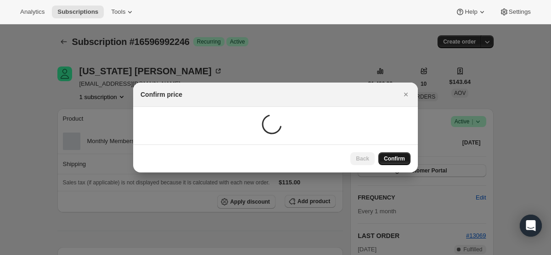
scroll to position [0, 0]
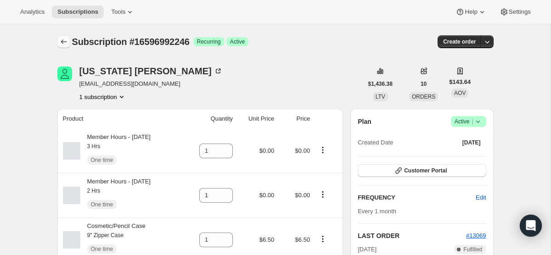
click at [61, 39] on icon "Subscriptions" at bounding box center [63, 41] width 9 height 9
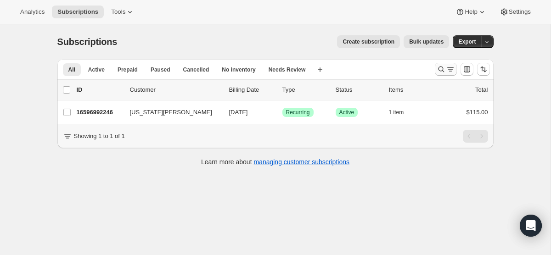
click at [444, 73] on icon "Search and filter results" at bounding box center [441, 69] width 9 height 9
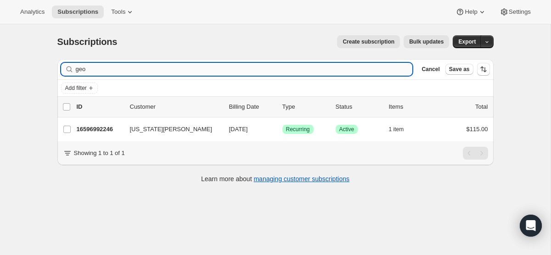
click at [288, 73] on input "geo" at bounding box center [244, 69] width 337 height 13
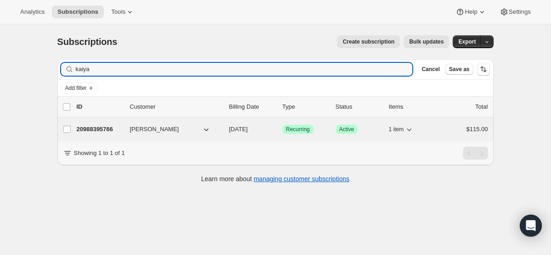
type input "kaiya"
click at [251, 133] on p "[DATE]" at bounding box center [252, 129] width 46 height 9
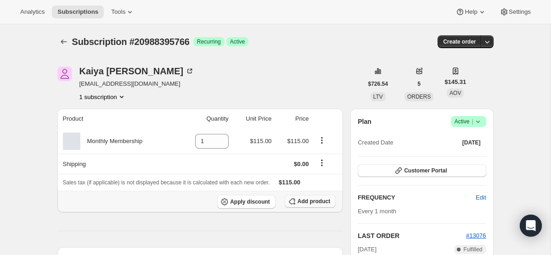
click at [312, 207] on button "Add product" at bounding box center [310, 201] width 51 height 13
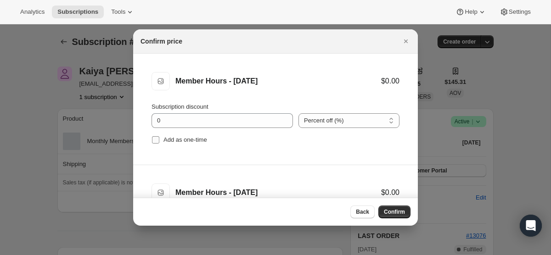
click at [157, 144] on span ":r1j3:" at bounding box center [156, 140] width 8 height 8
click at [157, 144] on input "Add as one-time" at bounding box center [155, 139] width 7 height 7
checkbox input "true"
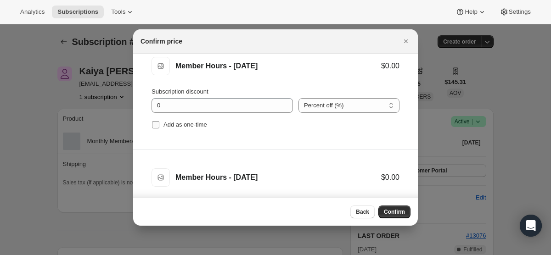
click at [156, 125] on input "Add as one-time" at bounding box center [155, 124] width 7 height 7
checkbox input "true"
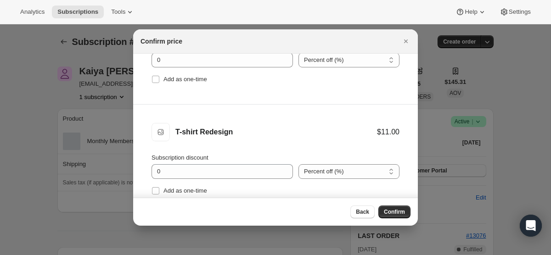
scroll to position [285, 0]
click at [153, 77] on input "Add as one-time" at bounding box center [155, 77] width 7 height 7
checkbox input "true"
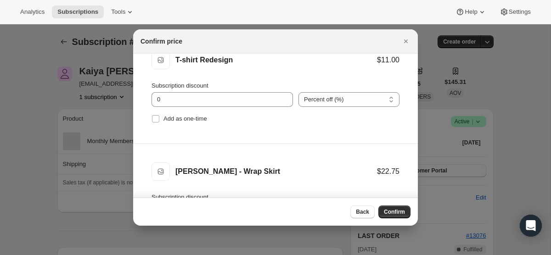
scroll to position [373, 0]
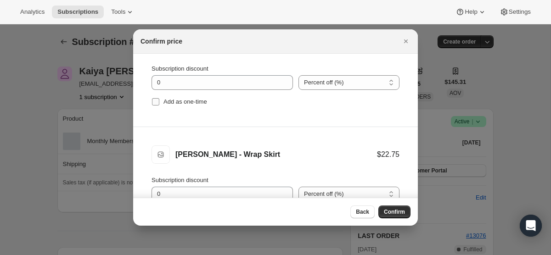
click at [155, 102] on input "Add as one-time" at bounding box center [155, 101] width 7 height 7
checkbox input "true"
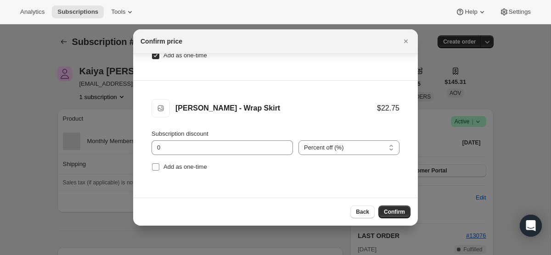
click at [153, 170] on input "Add as one-time" at bounding box center [155, 167] width 7 height 7
checkbox input "true"
click at [398, 213] on span "Confirm" at bounding box center [394, 212] width 21 height 7
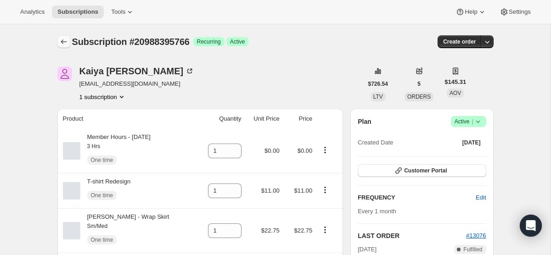
click at [68, 44] on icon "Subscriptions" at bounding box center [63, 41] width 9 height 9
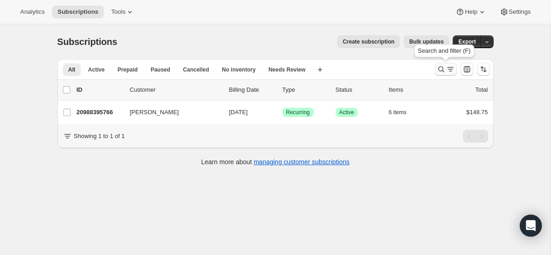
click at [446, 74] on icon "Search and filter results" at bounding box center [450, 69] width 9 height 9
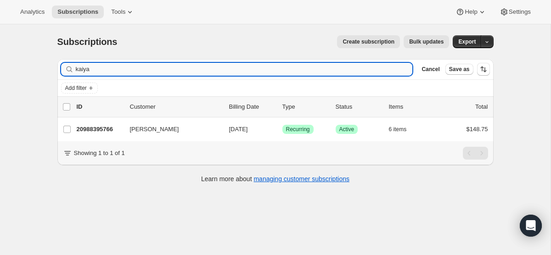
click at [281, 70] on input "kaiya" at bounding box center [244, 69] width 337 height 13
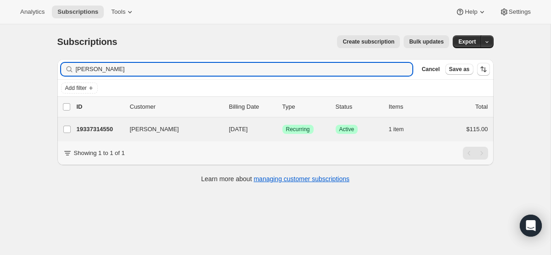
type input "emily m"
click at [256, 122] on div "Emily Monterastelli 19337314550 Emily Monterastelli 10/01/2025 Success Recurrin…" at bounding box center [275, 130] width 437 height 24
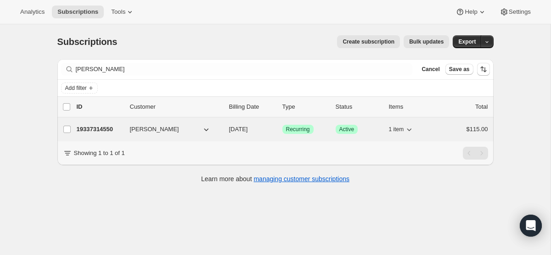
click at [240, 133] on span "[DATE]" at bounding box center [238, 129] width 19 height 7
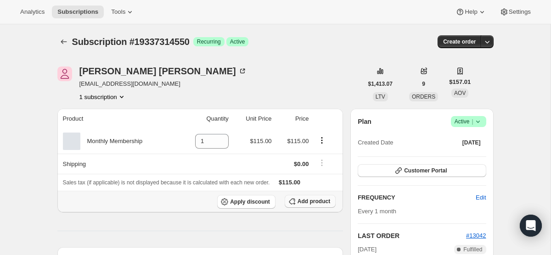
click at [301, 204] on span "Add product" at bounding box center [314, 201] width 33 height 7
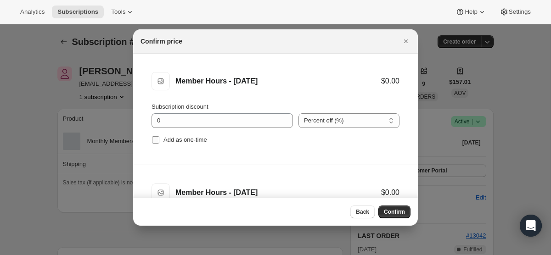
click at [157, 139] on input "Add as one-time" at bounding box center [155, 139] width 7 height 7
checkbox input "true"
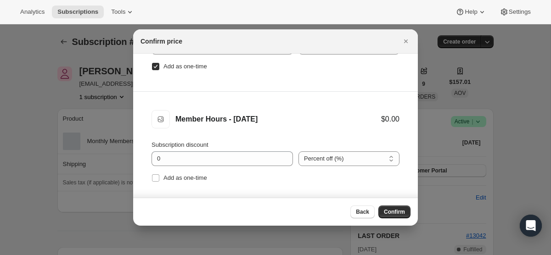
scroll to position [74, 0]
click at [156, 177] on input "Add as one-time" at bounding box center [155, 177] width 7 height 7
checkbox input "true"
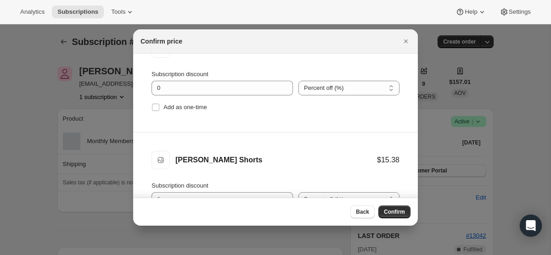
scroll to position [256, 0]
click at [155, 106] on input "Add as one-time" at bounding box center [155, 106] width 7 height 7
checkbox input "true"
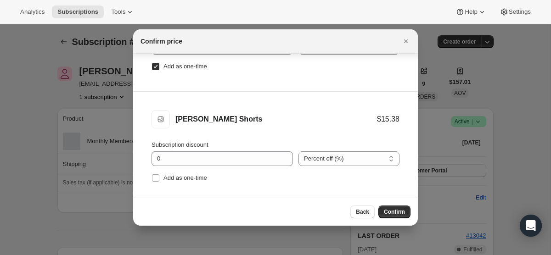
scroll to position [46, 0]
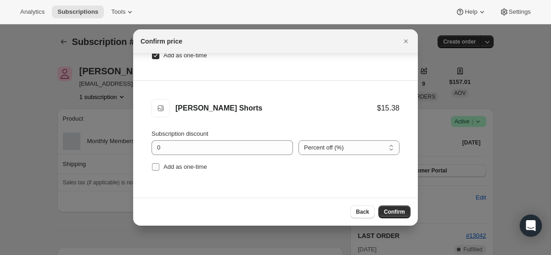
click at [154, 166] on input "Add as one-time" at bounding box center [155, 167] width 7 height 7
checkbox input "true"
click at [381, 211] on button "Confirm" at bounding box center [395, 212] width 32 height 13
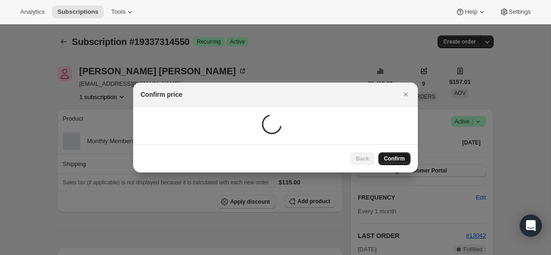
scroll to position [0, 0]
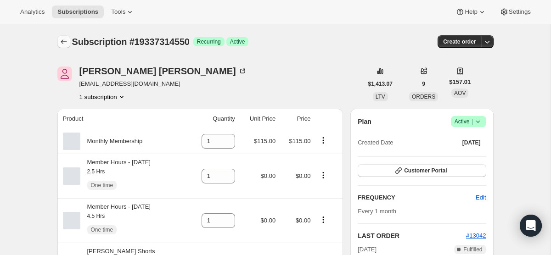
click at [62, 43] on icon "Subscriptions" at bounding box center [63, 41] width 9 height 9
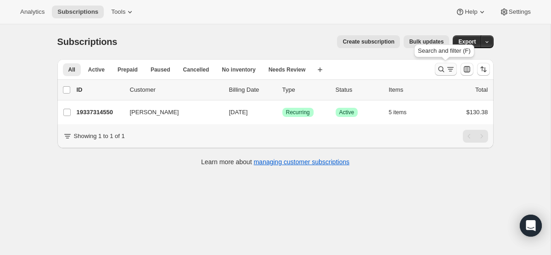
click at [446, 68] on icon "Search and filter results" at bounding box center [450, 69] width 9 height 9
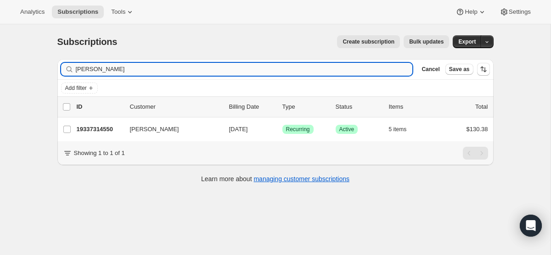
click at [244, 72] on input "emily m" at bounding box center [244, 69] width 337 height 13
click at [243, 72] on input "emily m" at bounding box center [244, 69] width 337 height 13
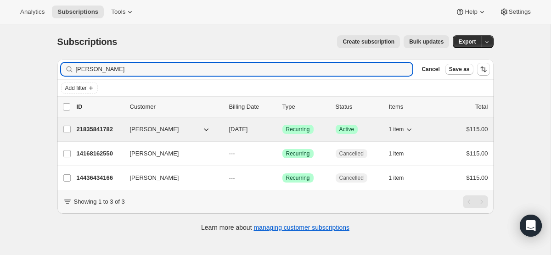
type input "amelia"
click at [248, 131] on span "[DATE]" at bounding box center [238, 129] width 19 height 7
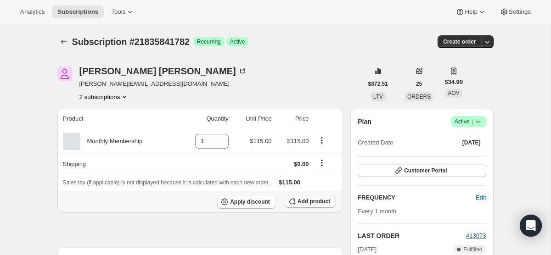
click at [294, 195] on button "Add product" at bounding box center [310, 201] width 51 height 13
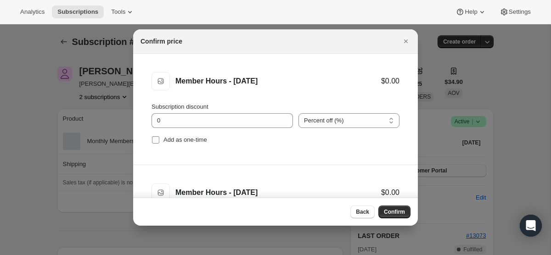
click at [154, 140] on input "Add as one-time" at bounding box center [155, 139] width 7 height 7
checkbox input "true"
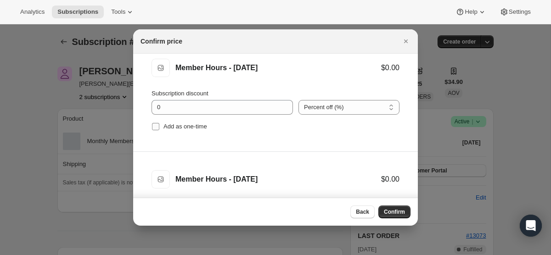
click at [155, 130] on input "Add as one-time" at bounding box center [155, 126] width 7 height 7
checkbox input "true"
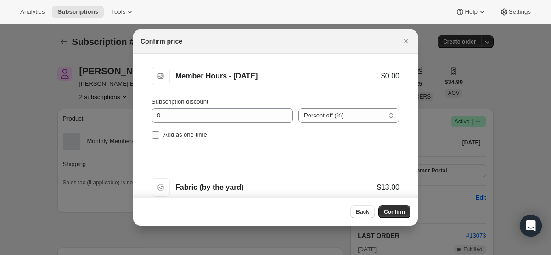
click at [155, 134] on input "Add as one-time" at bounding box center [155, 134] width 7 height 7
checkbox input "true"
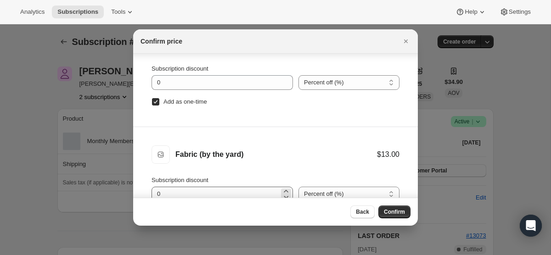
scroll to position [46, 0]
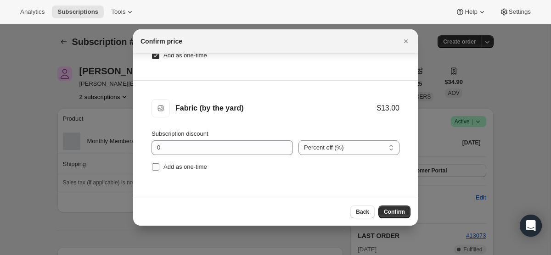
click at [153, 166] on input "Add as one-time" at bounding box center [155, 167] width 7 height 7
checkbox input "true"
click at [393, 210] on span "Confirm" at bounding box center [394, 212] width 21 height 7
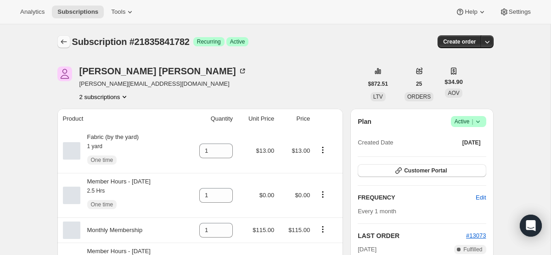
click at [66, 45] on icon "Subscriptions" at bounding box center [63, 41] width 9 height 9
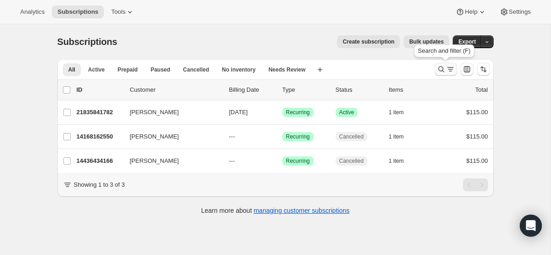
click at [436, 71] on button "Search and filter results" at bounding box center [446, 69] width 22 height 13
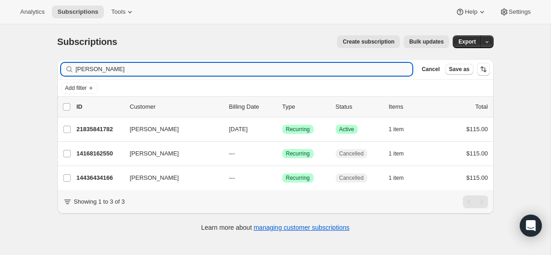
click at [278, 67] on input "amelia" at bounding box center [244, 69] width 337 height 13
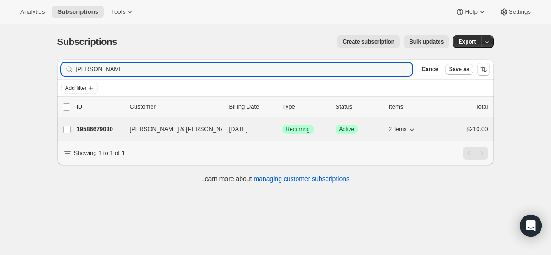
type input "charlie"
click at [248, 127] on span "[DATE]" at bounding box center [238, 129] width 19 height 7
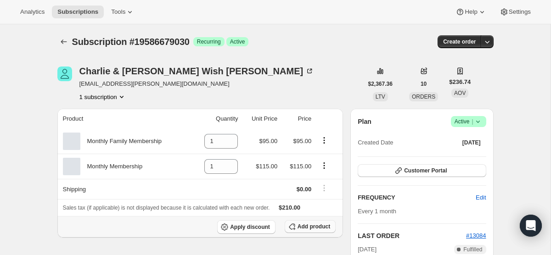
click at [303, 227] on span "Add product" at bounding box center [314, 226] width 33 height 7
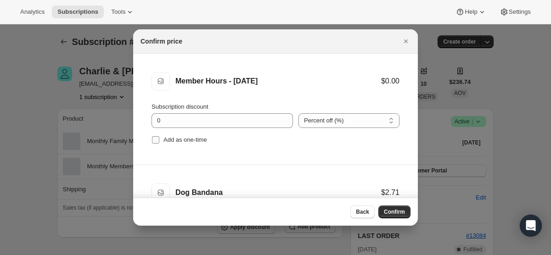
click at [156, 138] on input "Add as one-time" at bounding box center [155, 139] width 7 height 7
checkbox input "true"
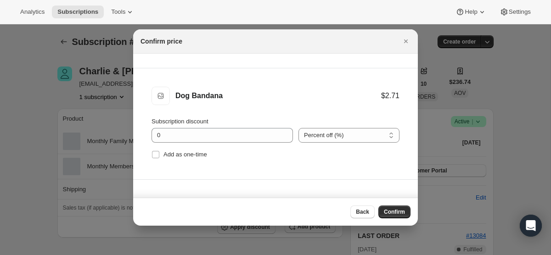
scroll to position [97, 0]
click at [156, 152] on input "Add as one-time" at bounding box center [155, 154] width 7 height 7
checkbox input "true"
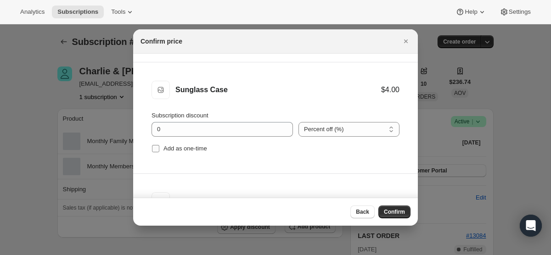
click at [155, 146] on input "Add as one-time" at bounding box center [155, 148] width 7 height 7
checkbox input "true"
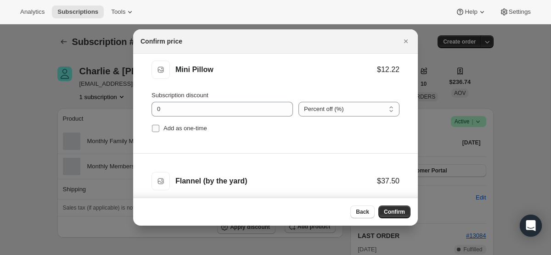
click at [154, 129] on input "Add as one-time" at bounding box center [155, 128] width 7 height 7
checkbox input "true"
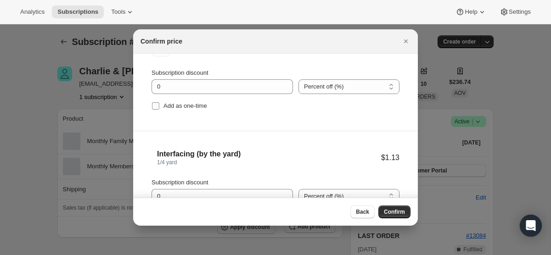
click at [154, 106] on input "Add as one-time" at bounding box center [155, 105] width 7 height 7
checkbox input "true"
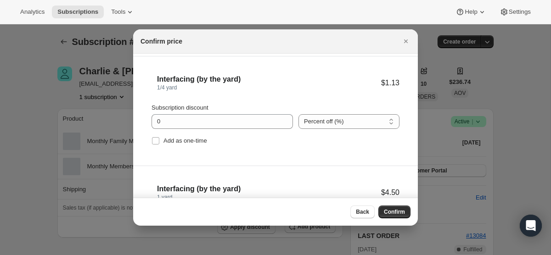
scroll to position [593, 0]
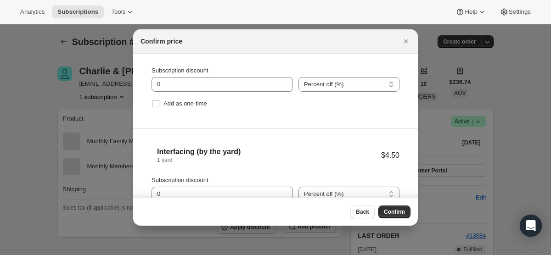
click at [154, 106] on input "Add as one-time" at bounding box center [155, 103] width 7 height 7
checkbox input "true"
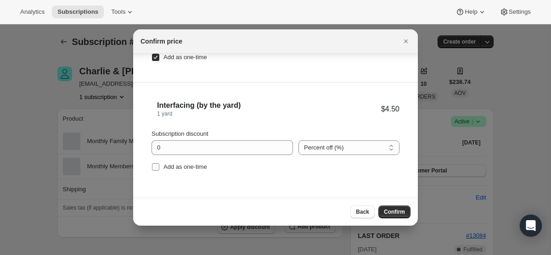
click at [152, 165] on input "Add as one-time" at bounding box center [155, 167] width 7 height 7
checkbox input "true"
click at [388, 212] on span "Confirm" at bounding box center [394, 212] width 21 height 7
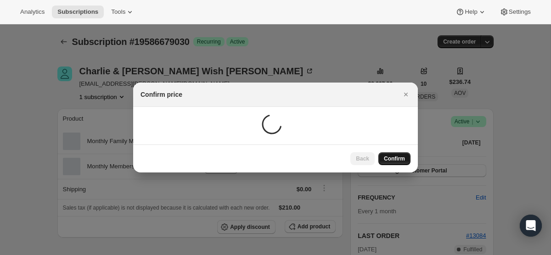
scroll to position [0, 0]
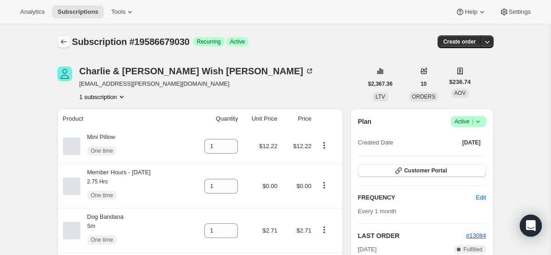
click at [60, 41] on icon "Subscriptions" at bounding box center [63, 41] width 9 height 9
